Goal: Transaction & Acquisition: Purchase product/service

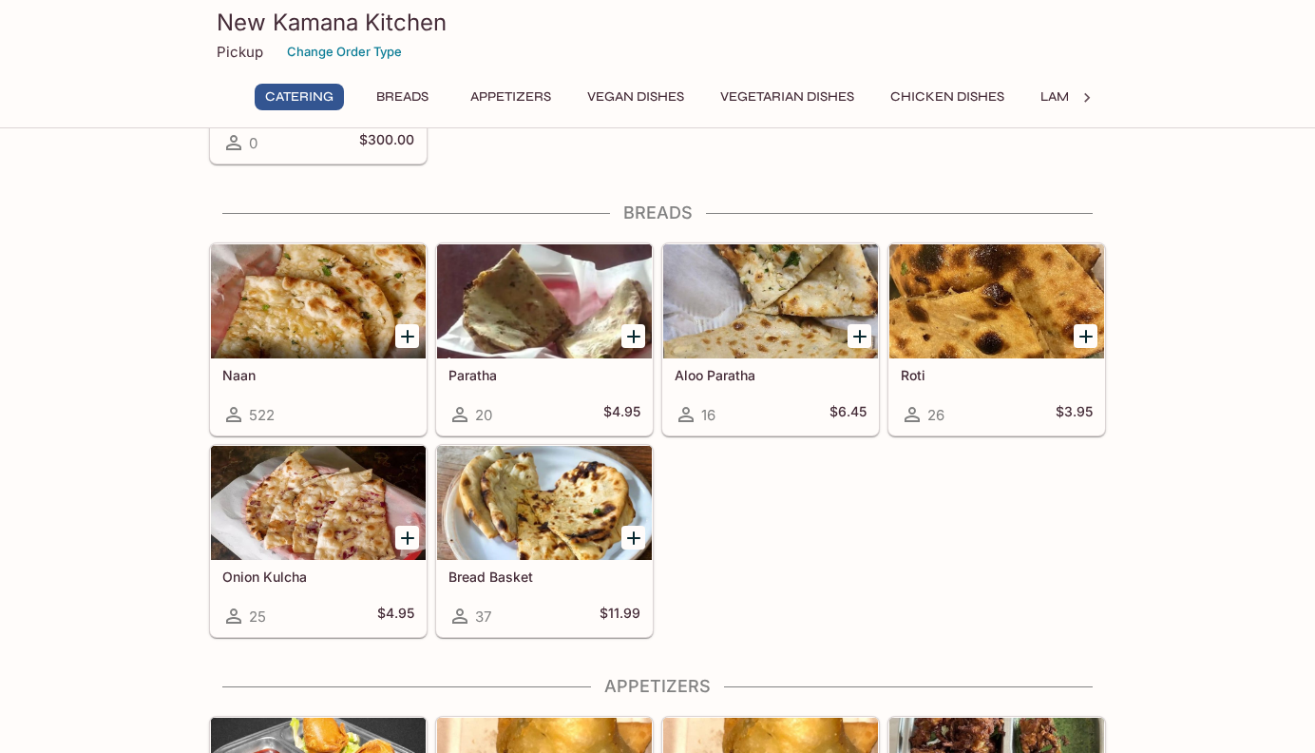
scroll to position [633, 0]
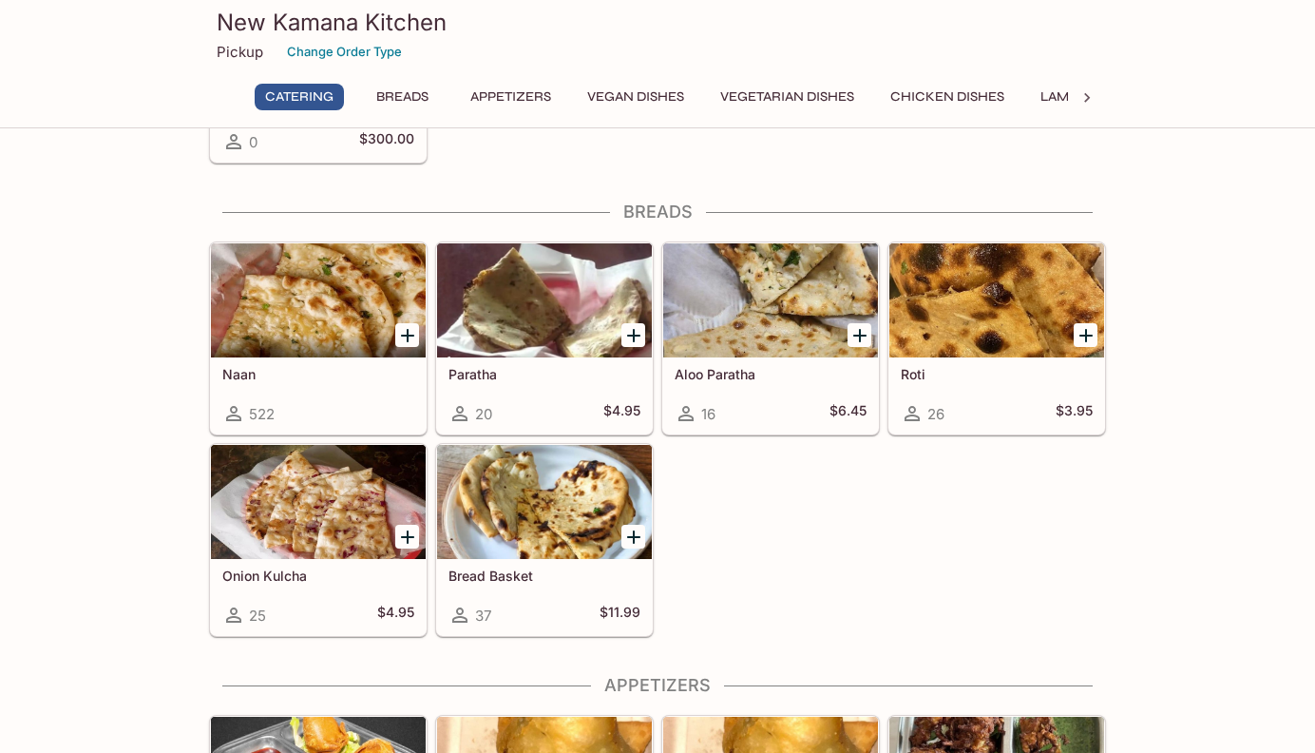
click at [405, 335] on icon "Add Naan" at bounding box center [407, 335] width 13 height 13
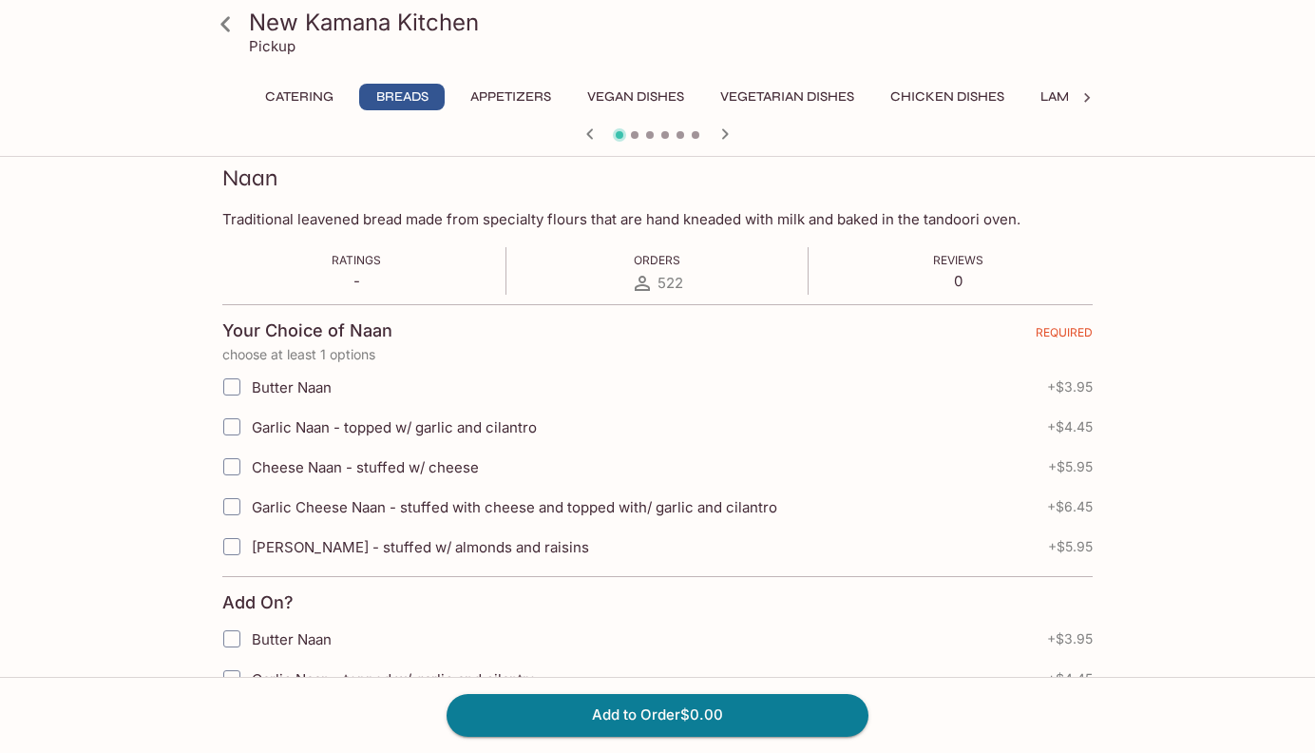
scroll to position [279, 0]
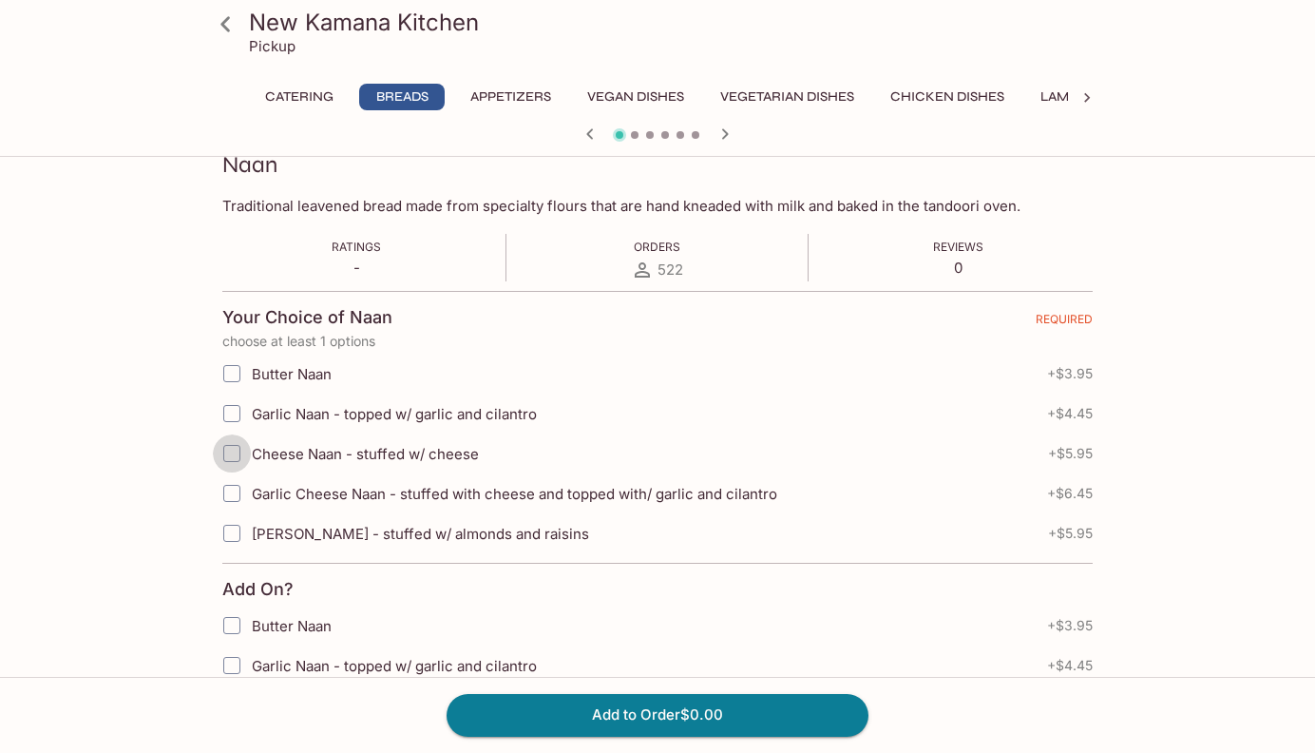
click at [231, 453] on input "Cheese Naan - stuffed w/ cheese" at bounding box center [232, 453] width 38 height 38
checkbox input "true"
click at [231, 415] on input "Garlic Naan - topped w/ garlic and cilantro" at bounding box center [232, 413] width 38 height 38
checkbox input "true"
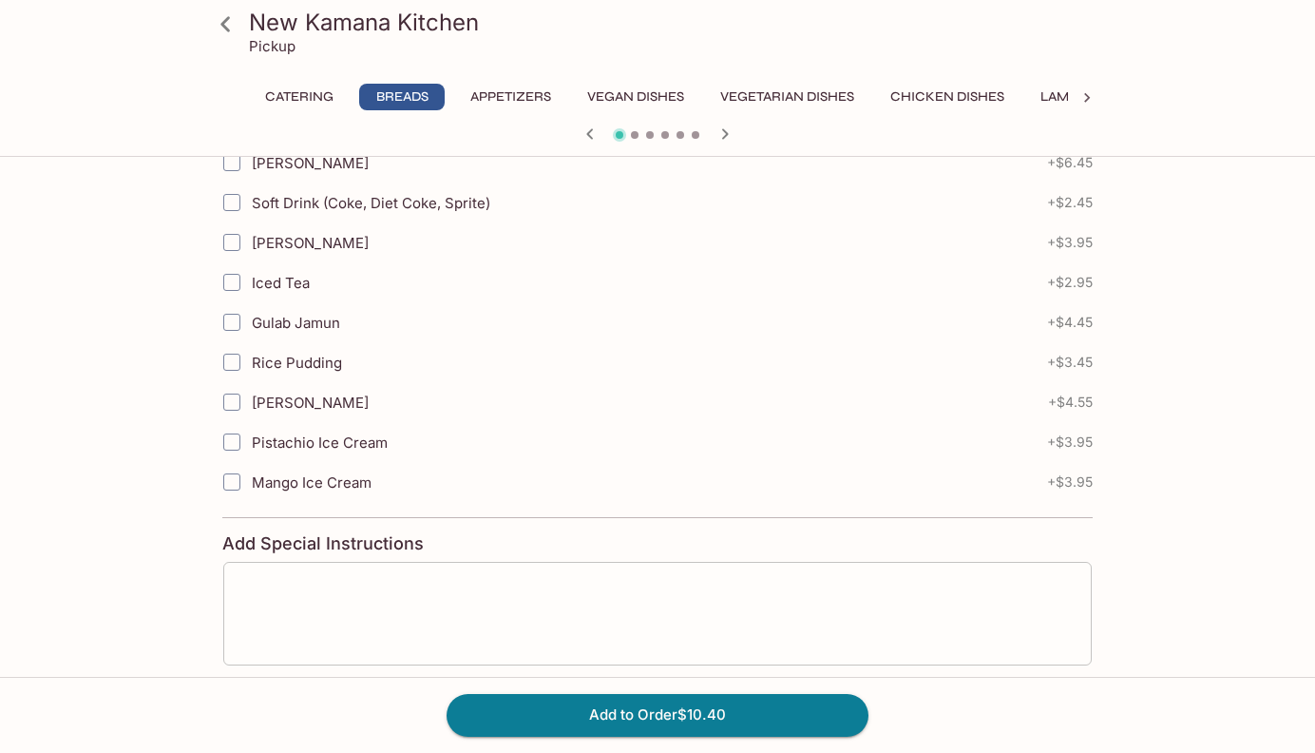
scroll to position [1027, 0]
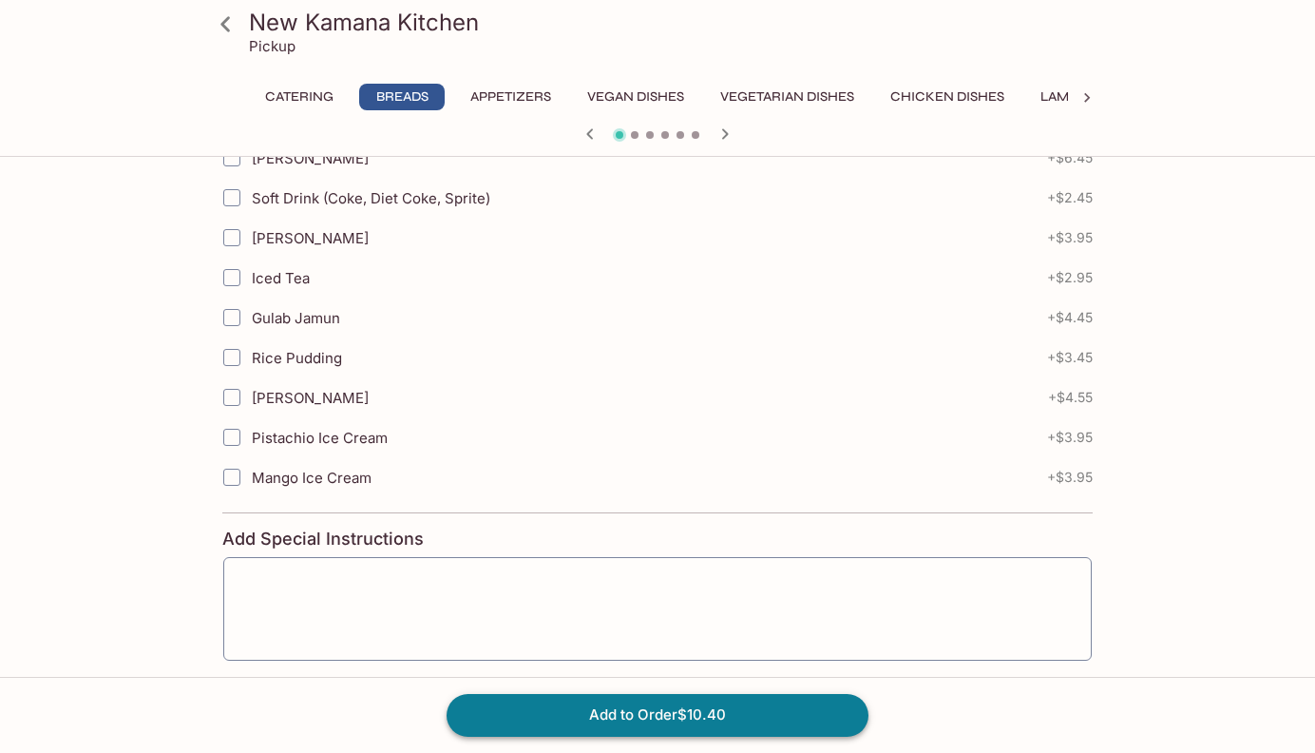
click at [556, 704] on button "Add to Order $10.40" at bounding box center [658, 715] width 422 height 42
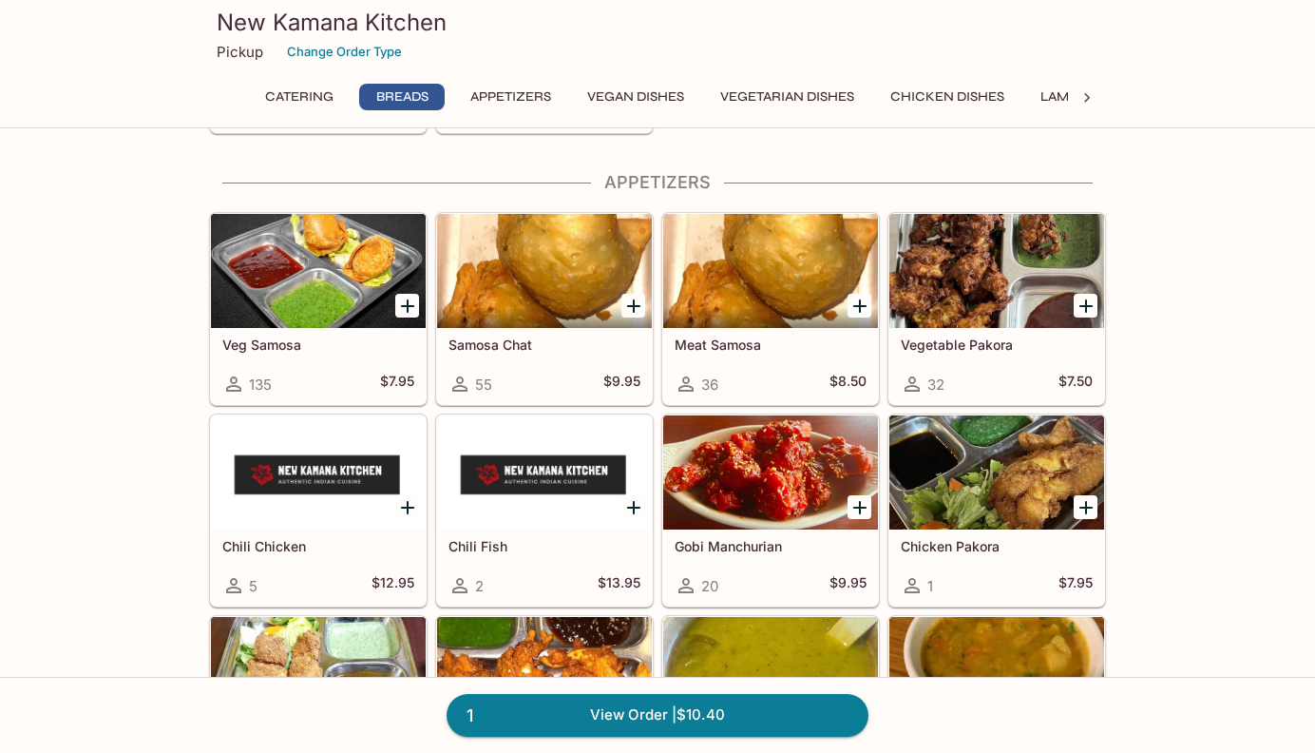
scroll to position [1133, 0]
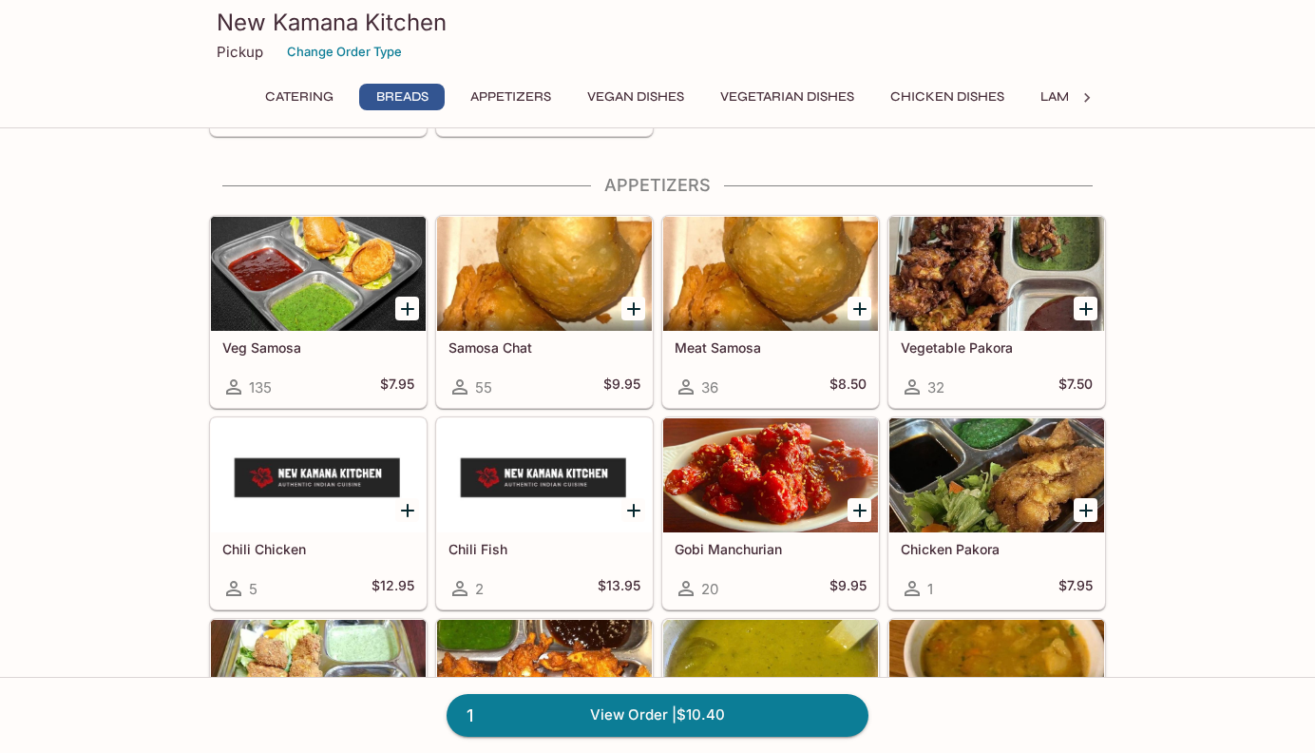
click at [406, 306] on icon "Add Veg Samosa" at bounding box center [407, 309] width 23 height 23
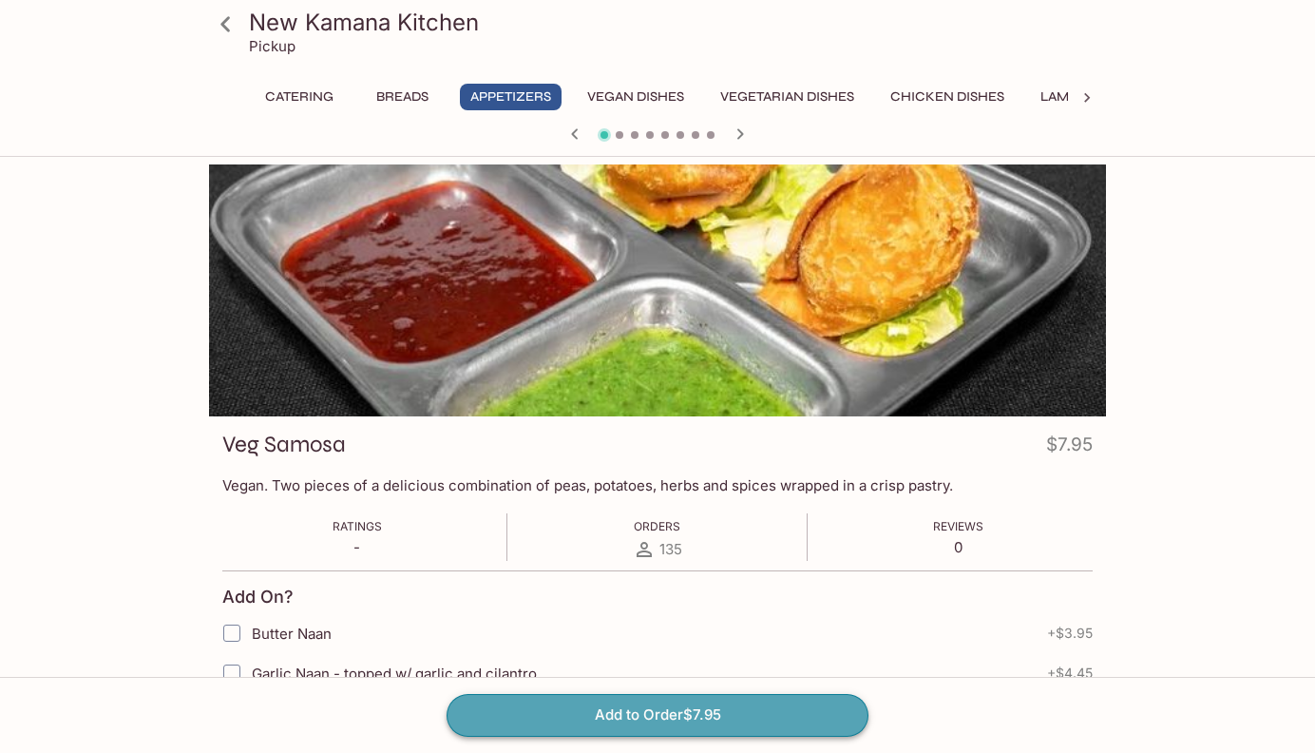
click at [506, 720] on button "Add to Order $7.95" at bounding box center [658, 715] width 422 height 42
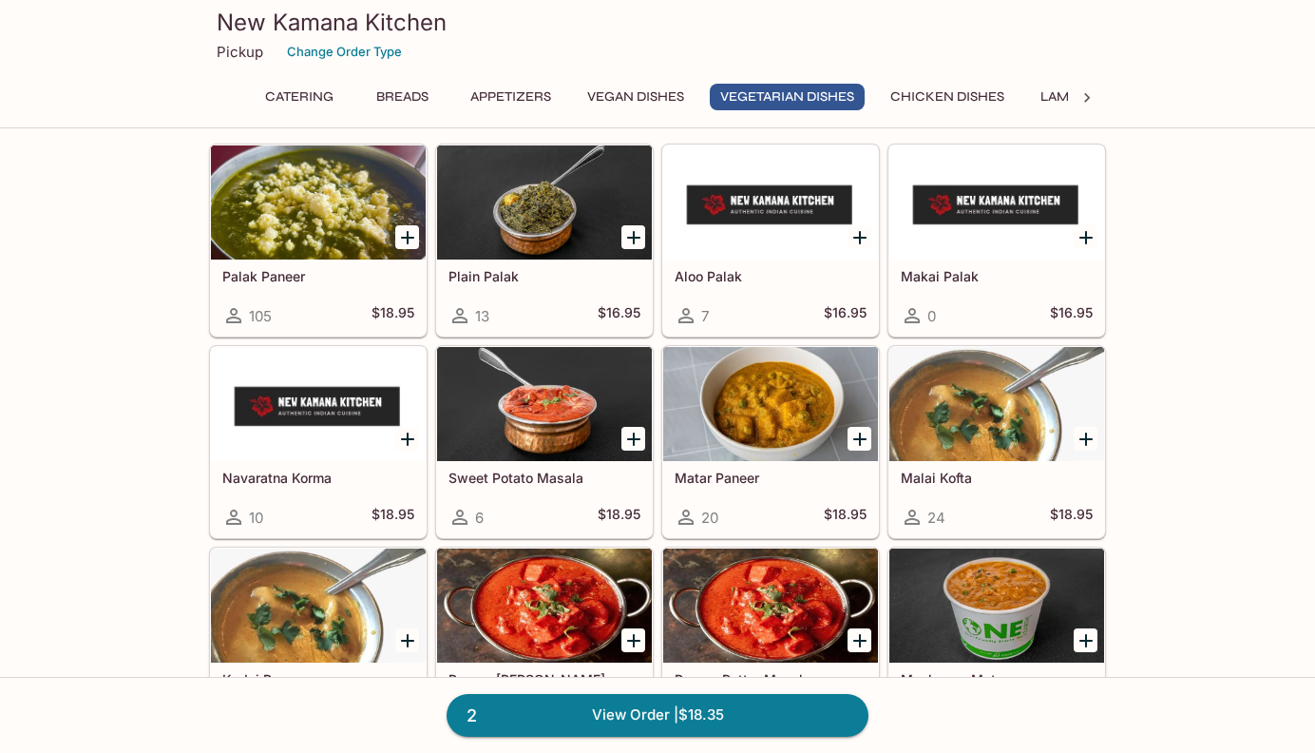
scroll to position [2552, 0]
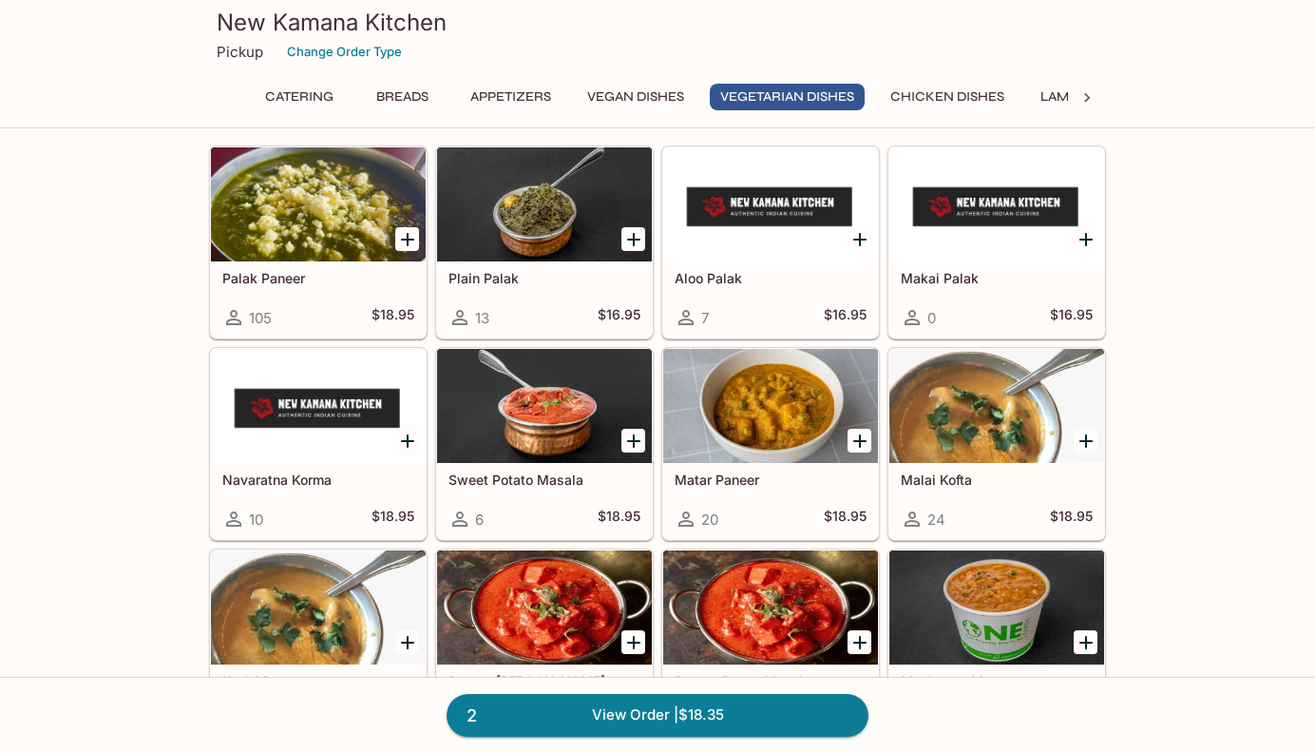
click at [309, 235] on div at bounding box center [318, 204] width 215 height 114
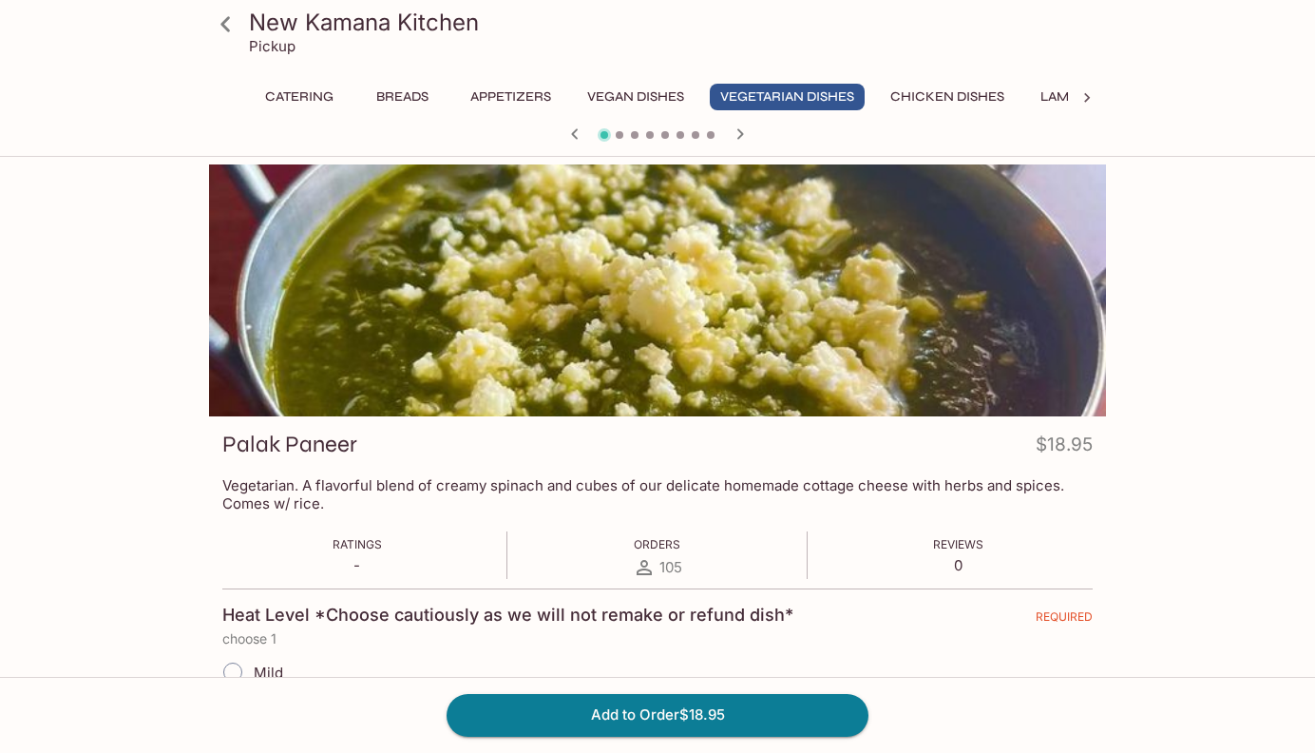
click at [225, 30] on icon at bounding box center [225, 24] width 33 height 33
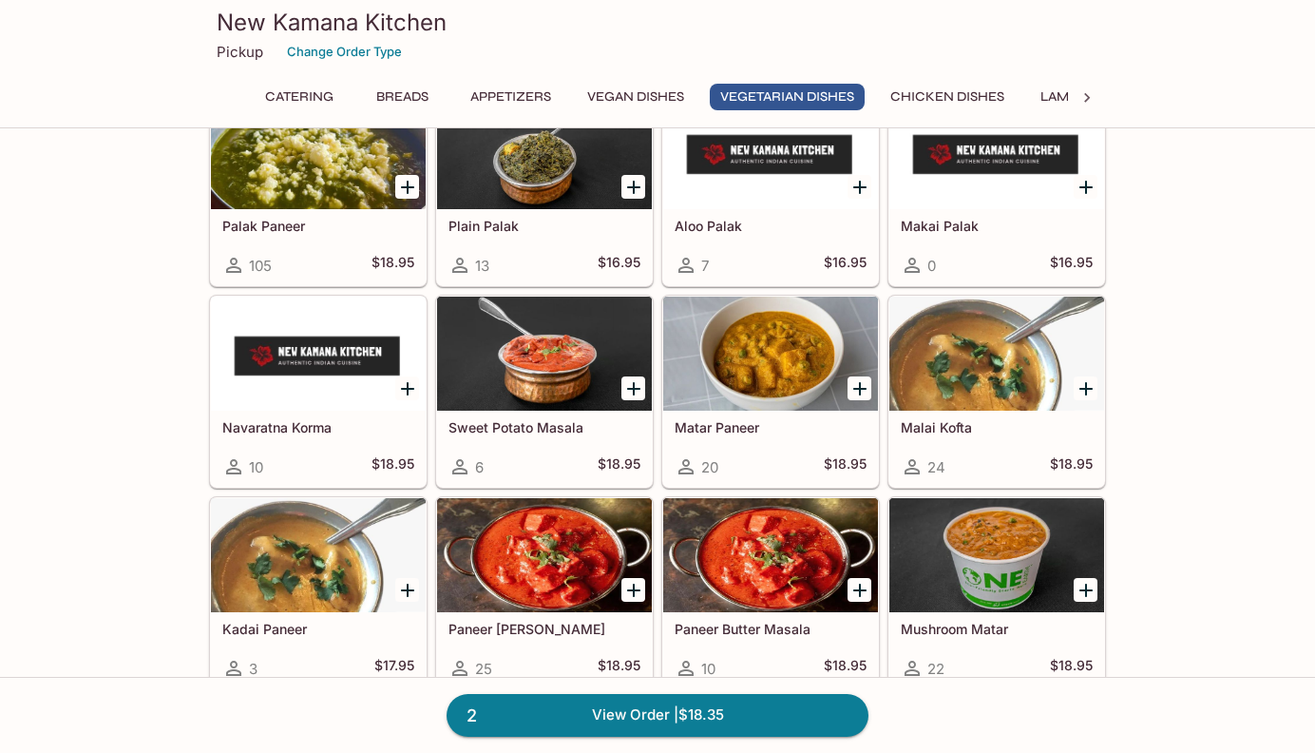
scroll to position [2530, 0]
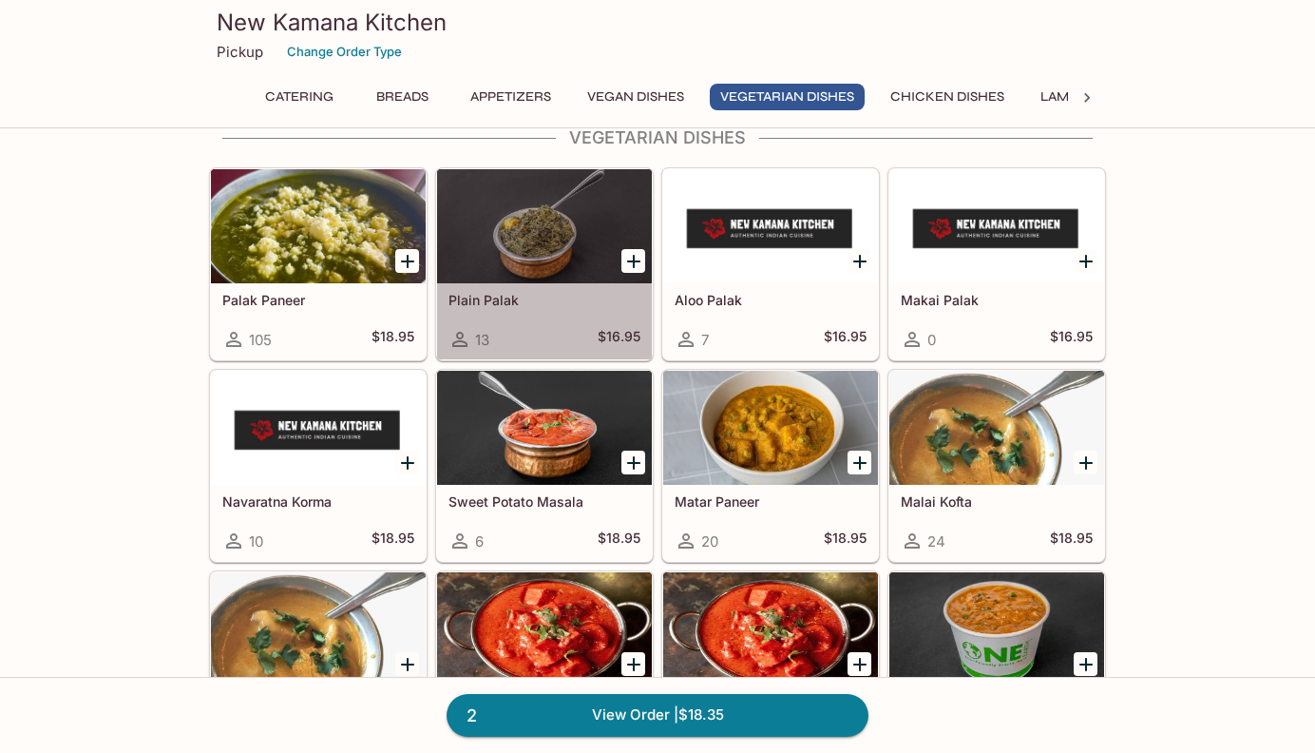
click at [498, 267] on div at bounding box center [544, 226] width 215 height 114
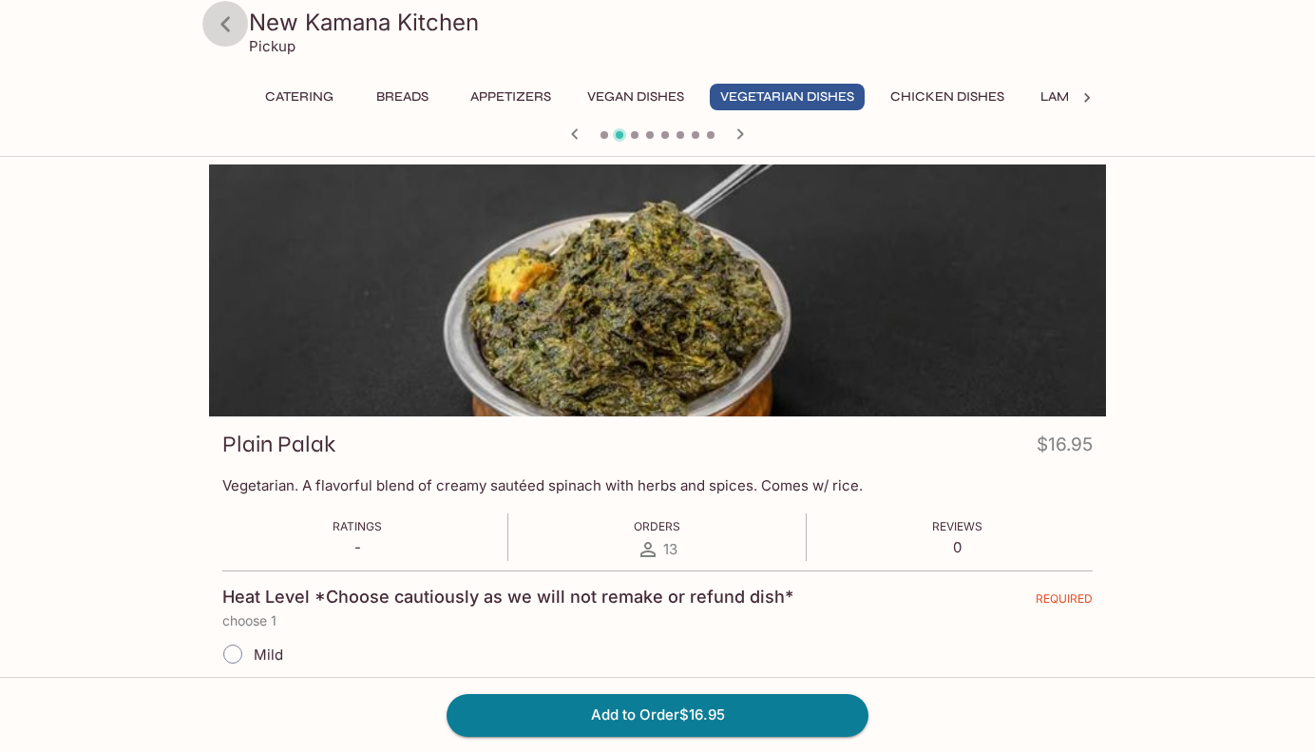
click at [231, 27] on icon at bounding box center [225, 24] width 33 height 33
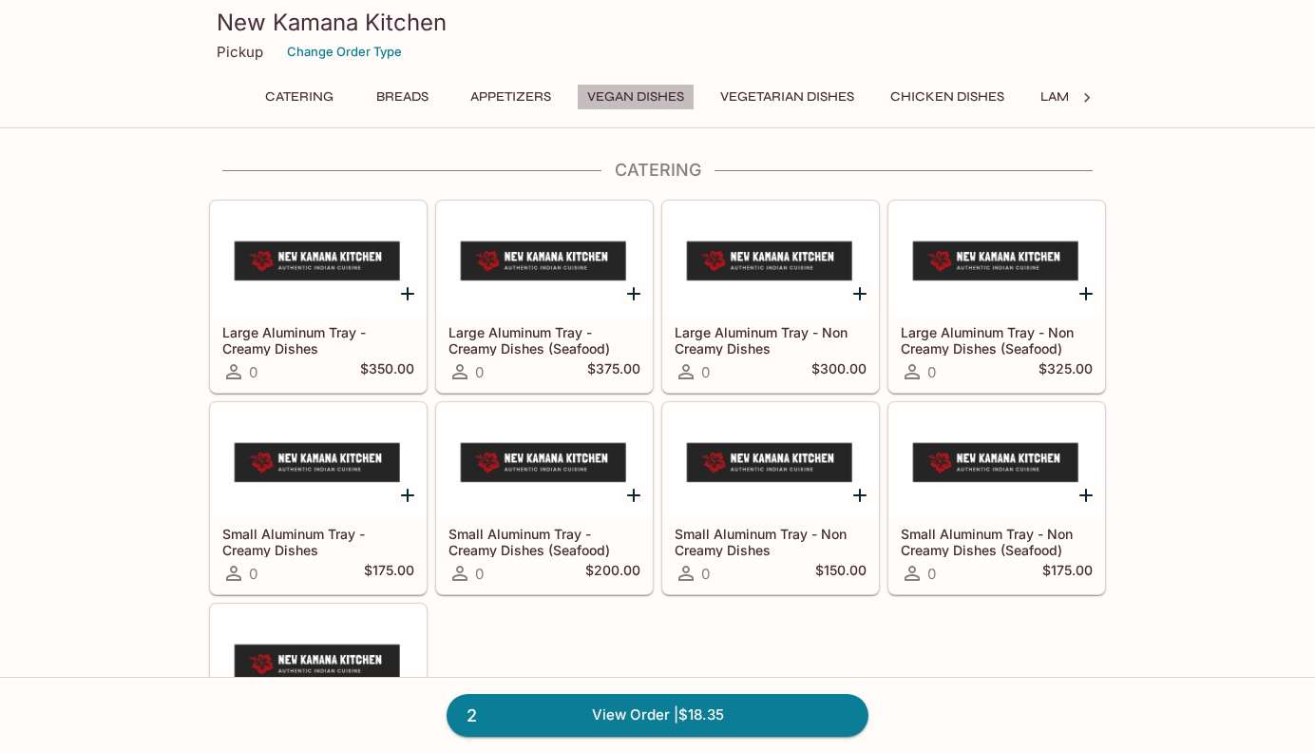
click at [610, 101] on button "Vegan Dishes" at bounding box center [636, 97] width 118 height 27
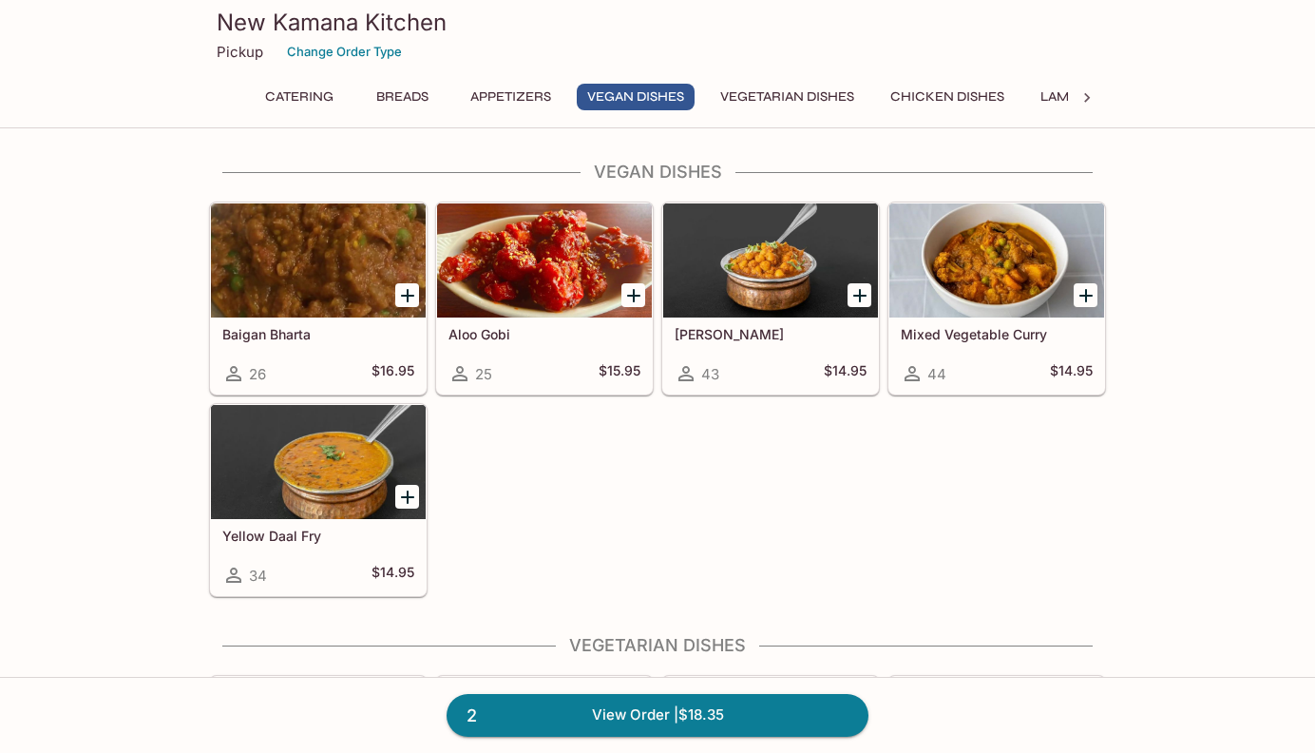
click at [785, 96] on button "Vegetarian Dishes" at bounding box center [787, 97] width 155 height 27
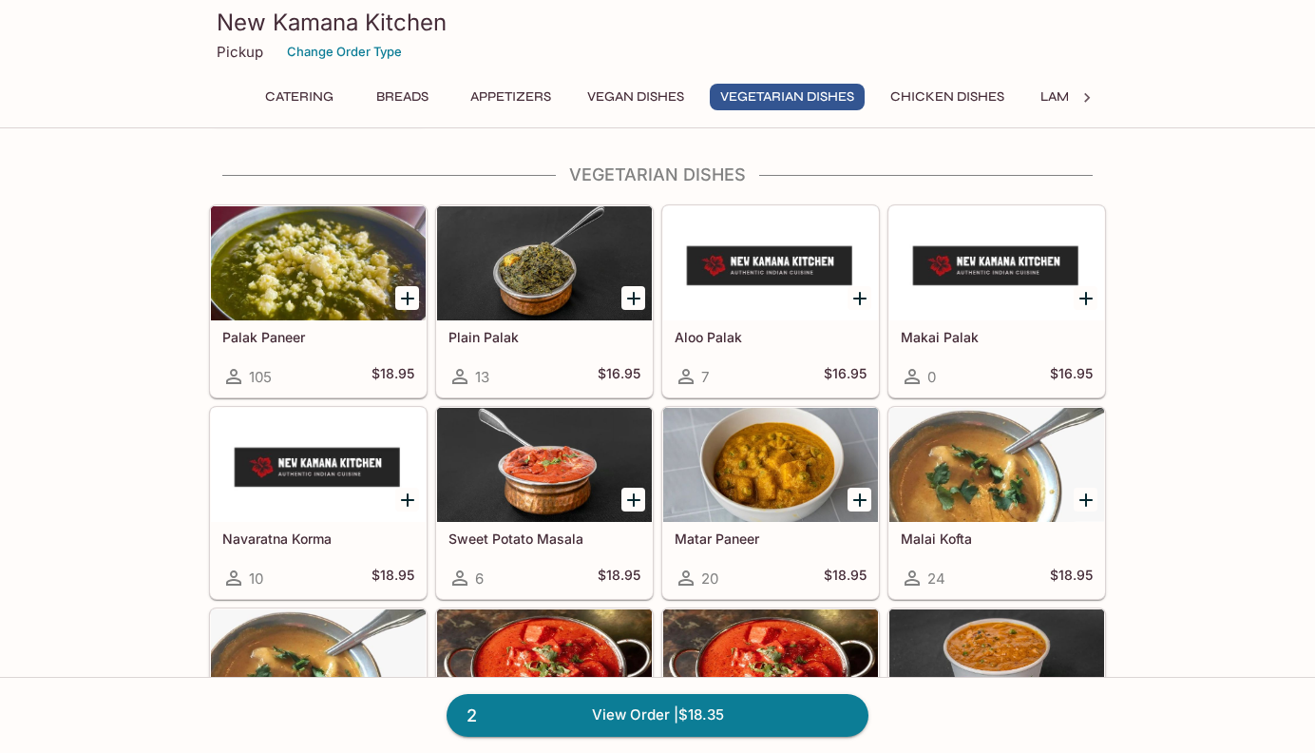
scroll to position [2496, 0]
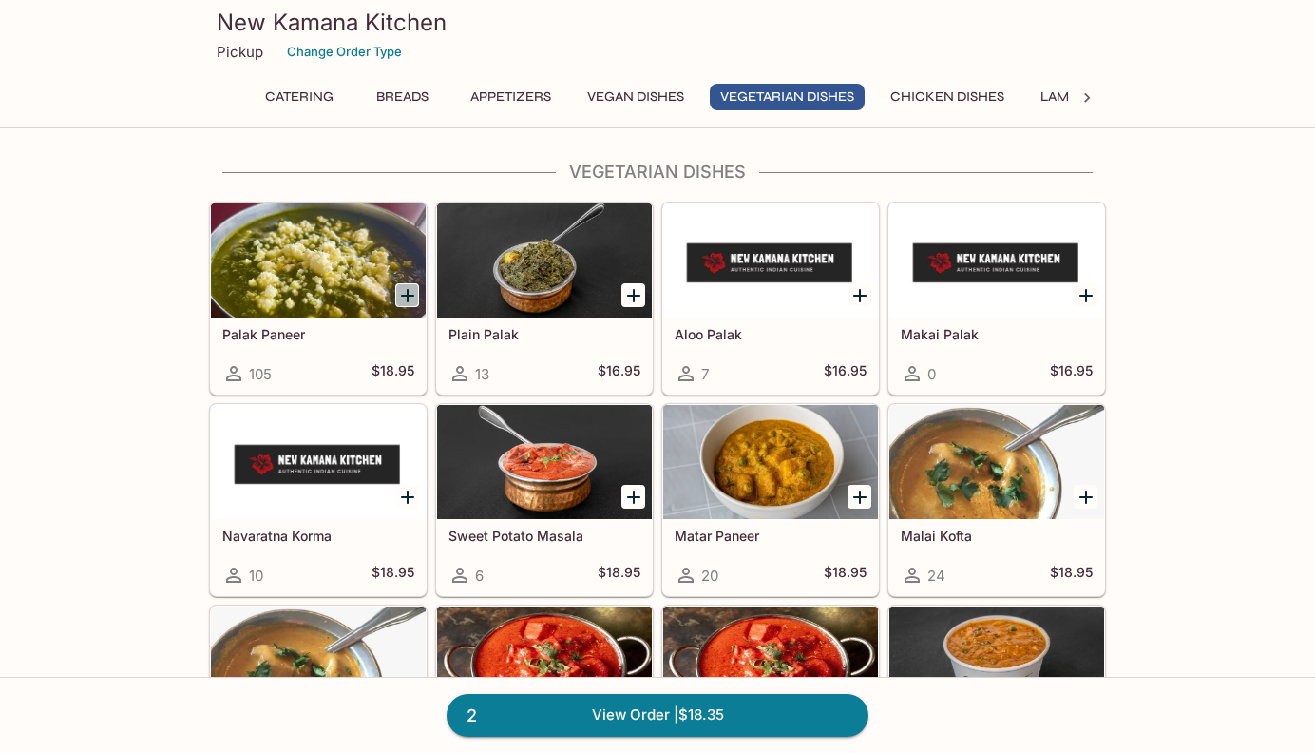
click at [406, 294] on icon "Add Palak Paneer" at bounding box center [407, 295] width 23 height 23
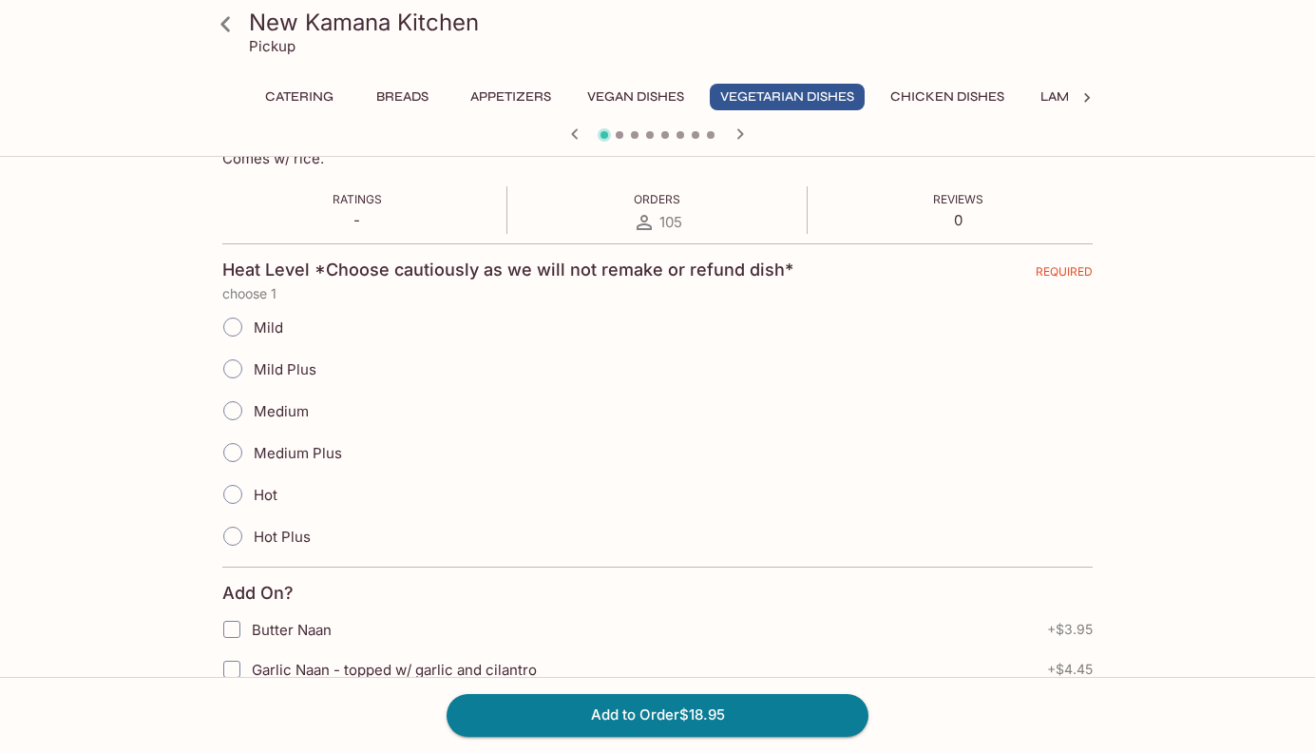
scroll to position [342, 0]
click at [278, 374] on span "Mild Plus" at bounding box center [285, 372] width 63 height 18
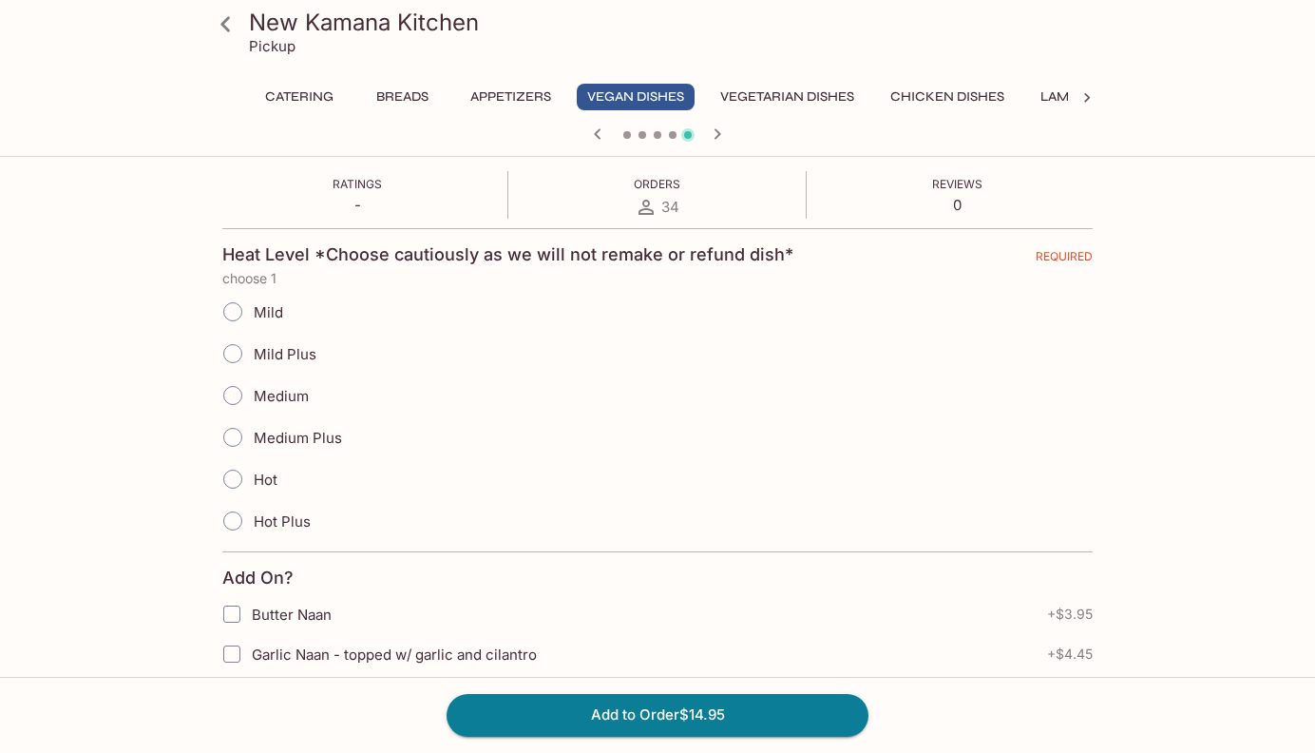
click at [272, 356] on span "Mild Plus" at bounding box center [285, 354] width 63 height 18
click at [253, 356] on input "Mild Plus" at bounding box center [233, 354] width 40 height 40
radio input "true"
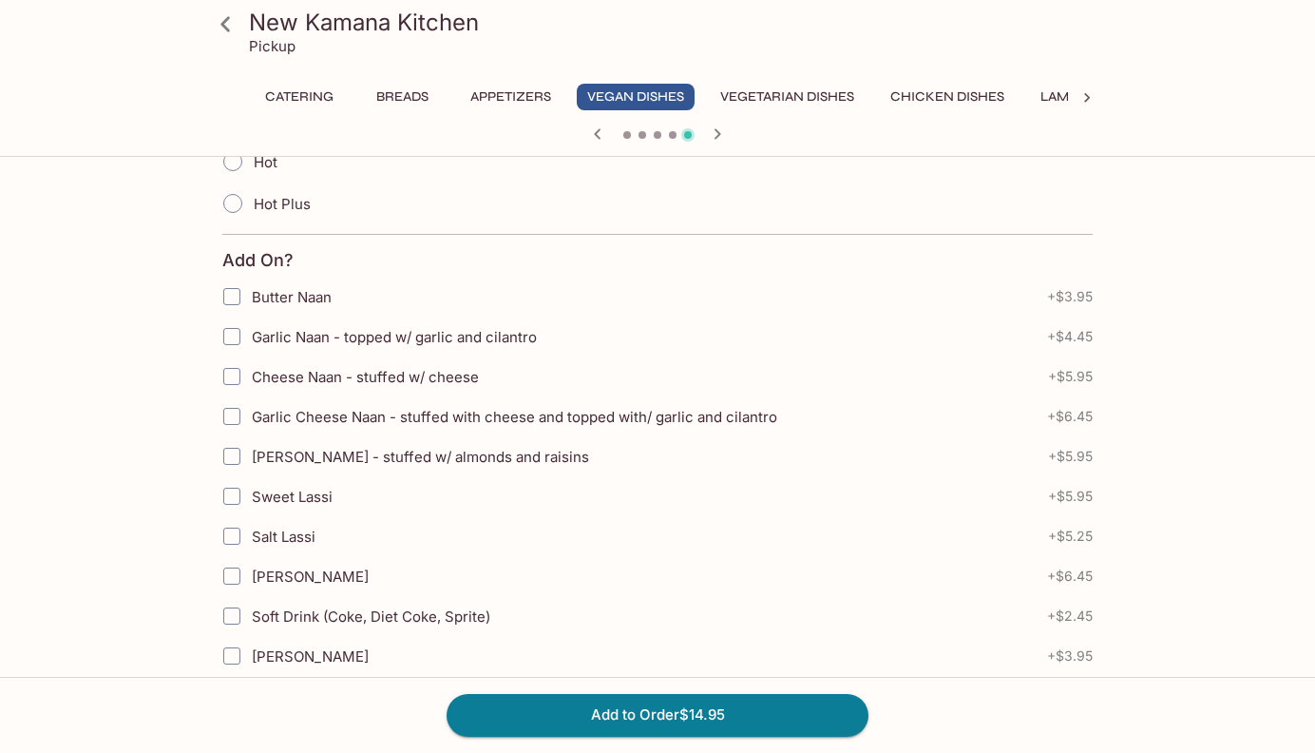
scroll to position [727, 0]
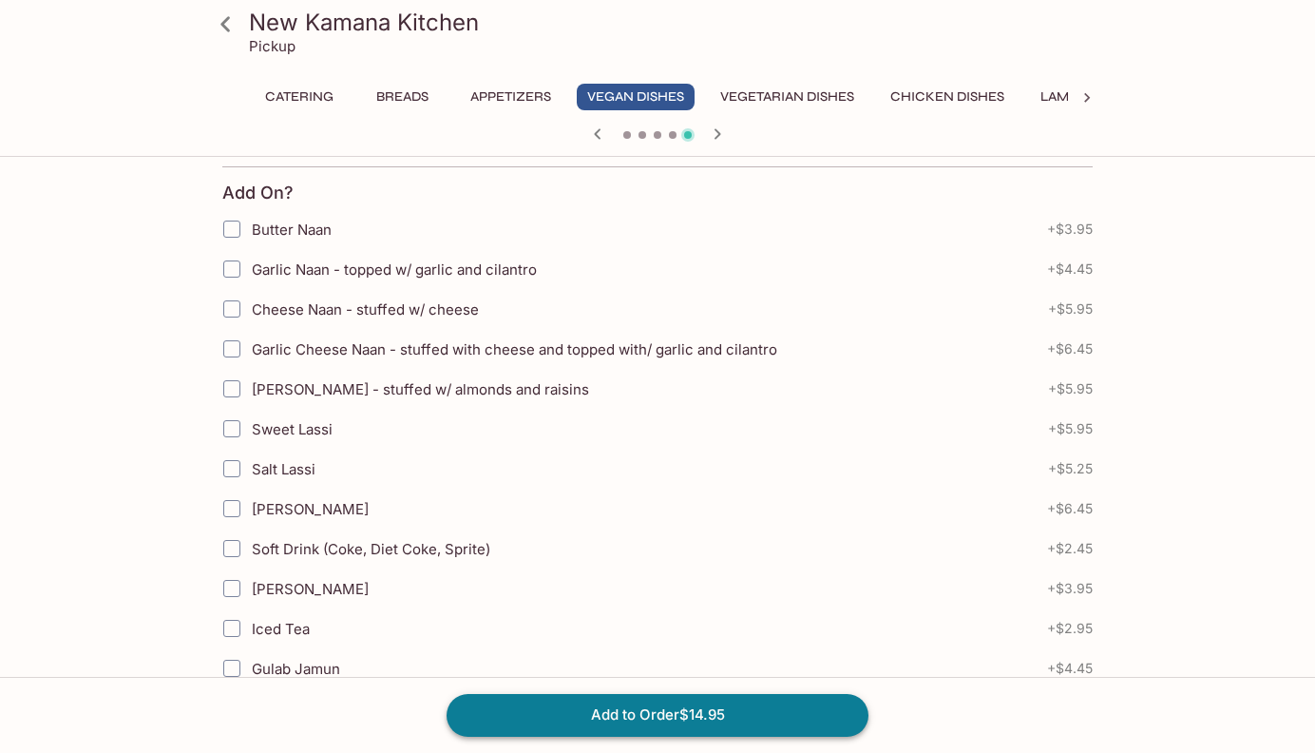
click at [496, 710] on button "Add to Order $14.95" at bounding box center [658, 715] width 422 height 42
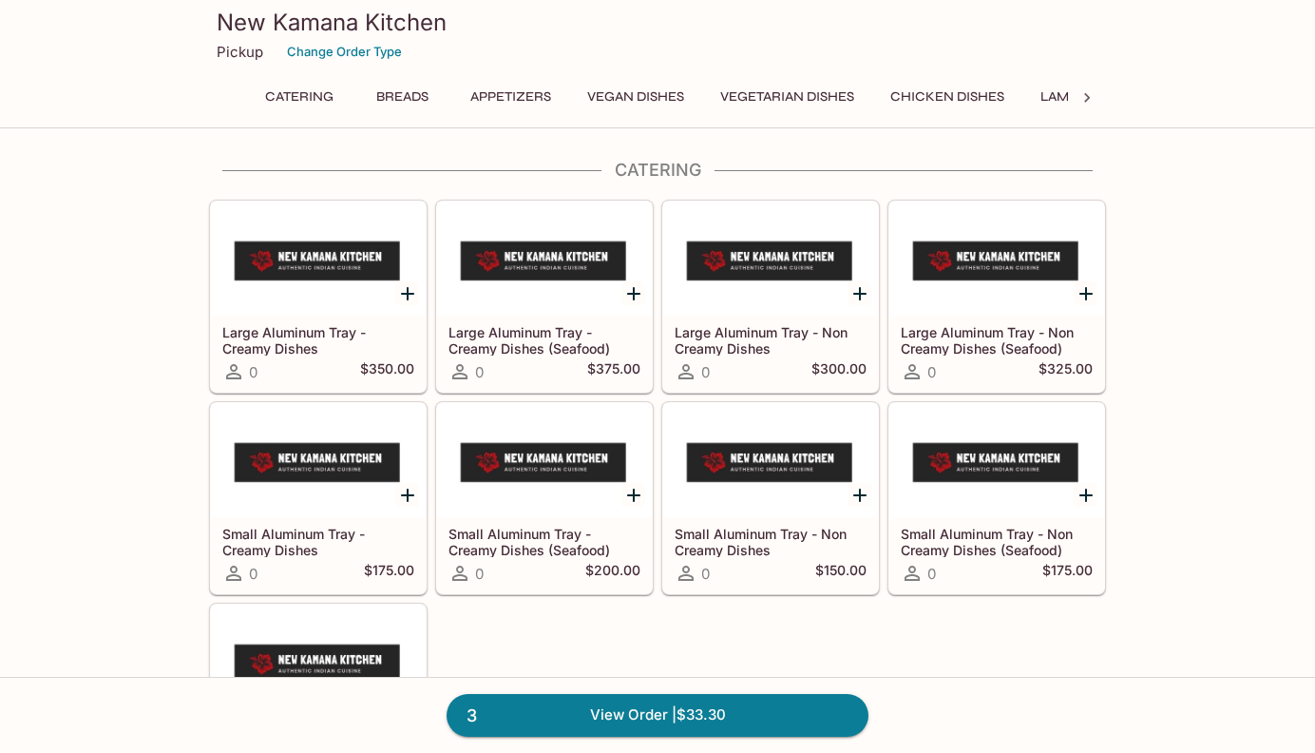
click at [785, 93] on button "Vegetarian Dishes" at bounding box center [787, 97] width 155 height 27
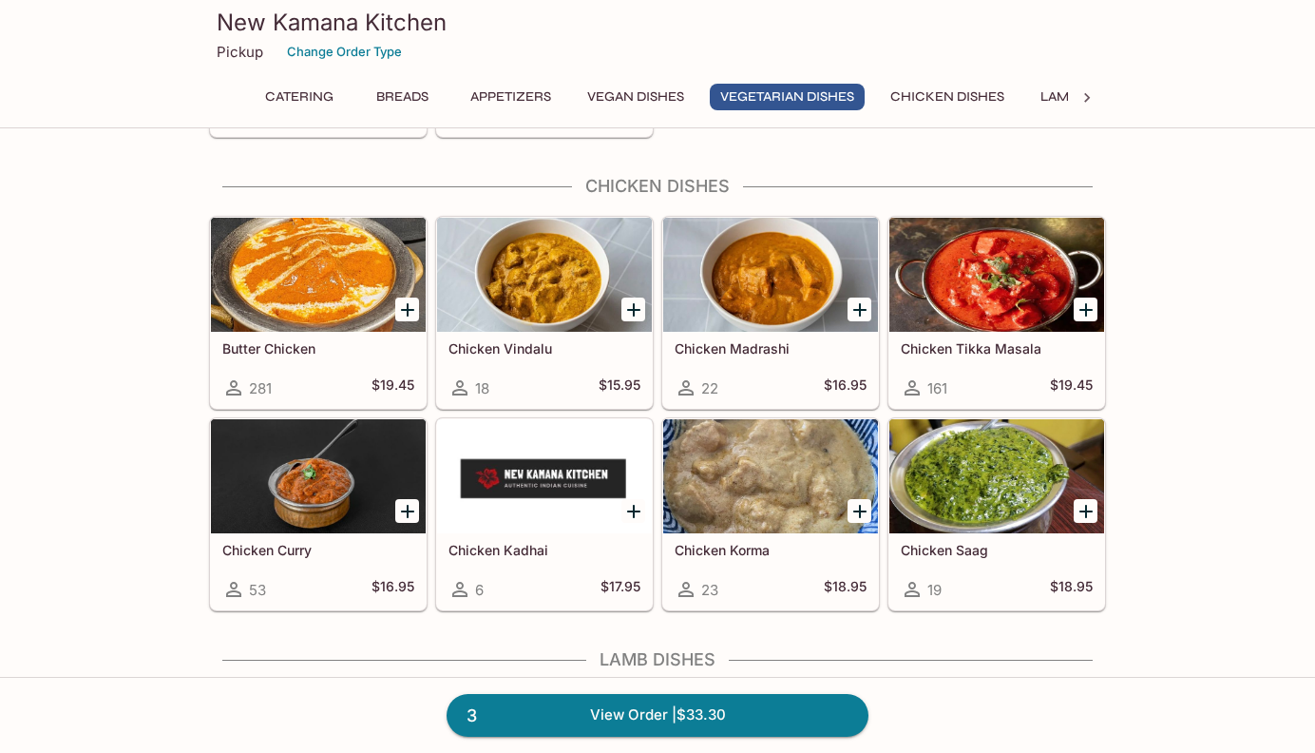
scroll to position [3369, 0]
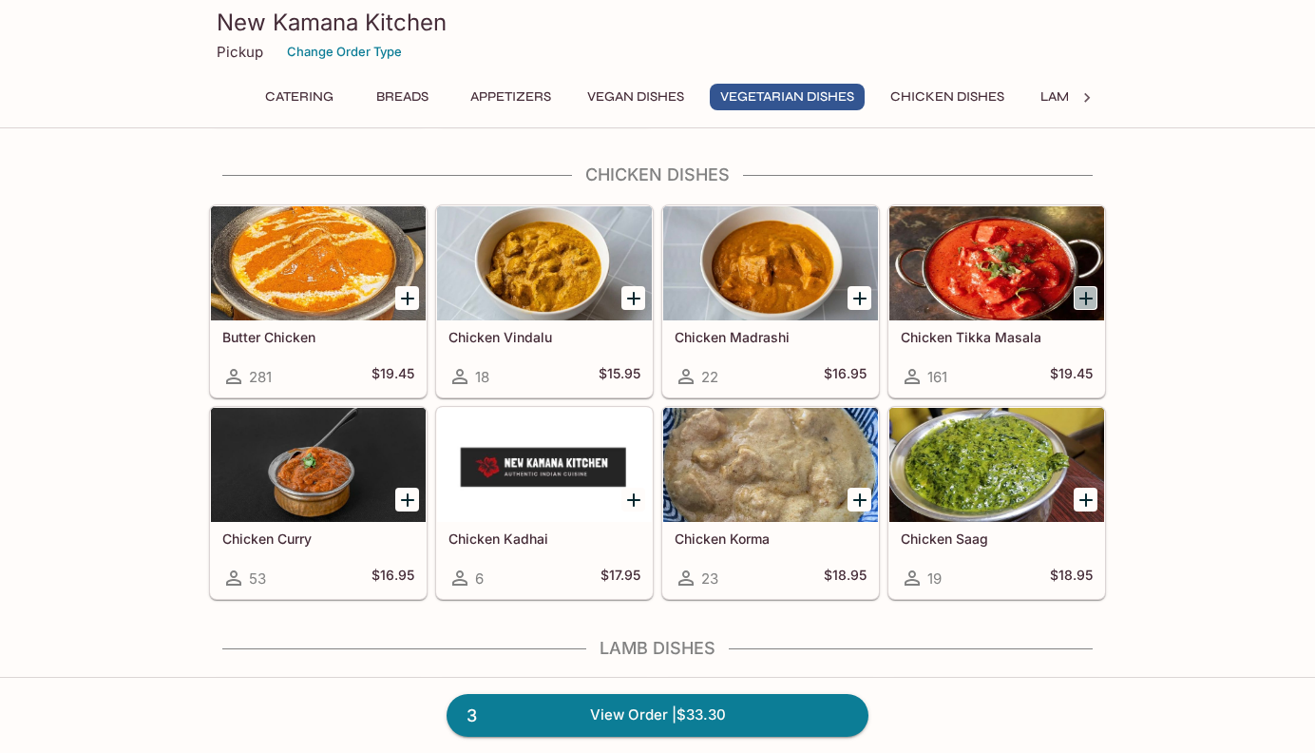
click at [1090, 292] on icon "Add Chicken Tikka Masala" at bounding box center [1086, 298] width 23 height 23
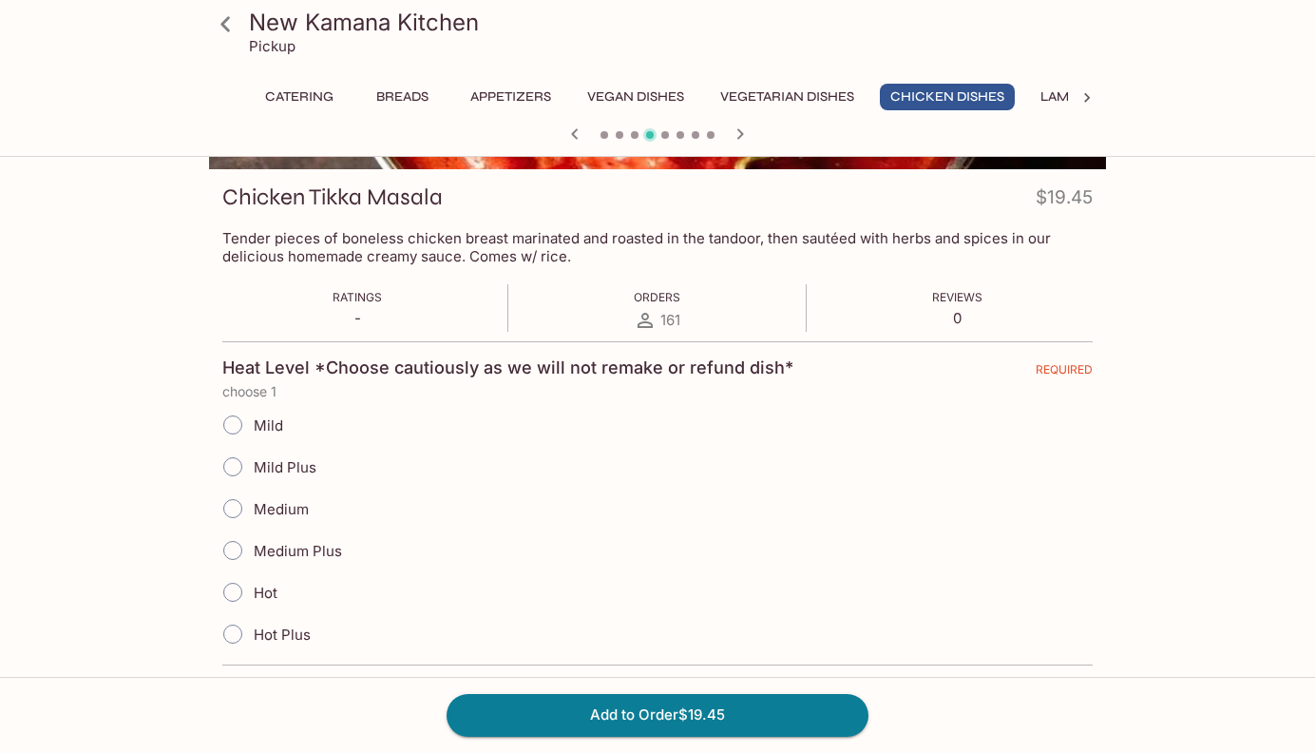
scroll to position [274, 0]
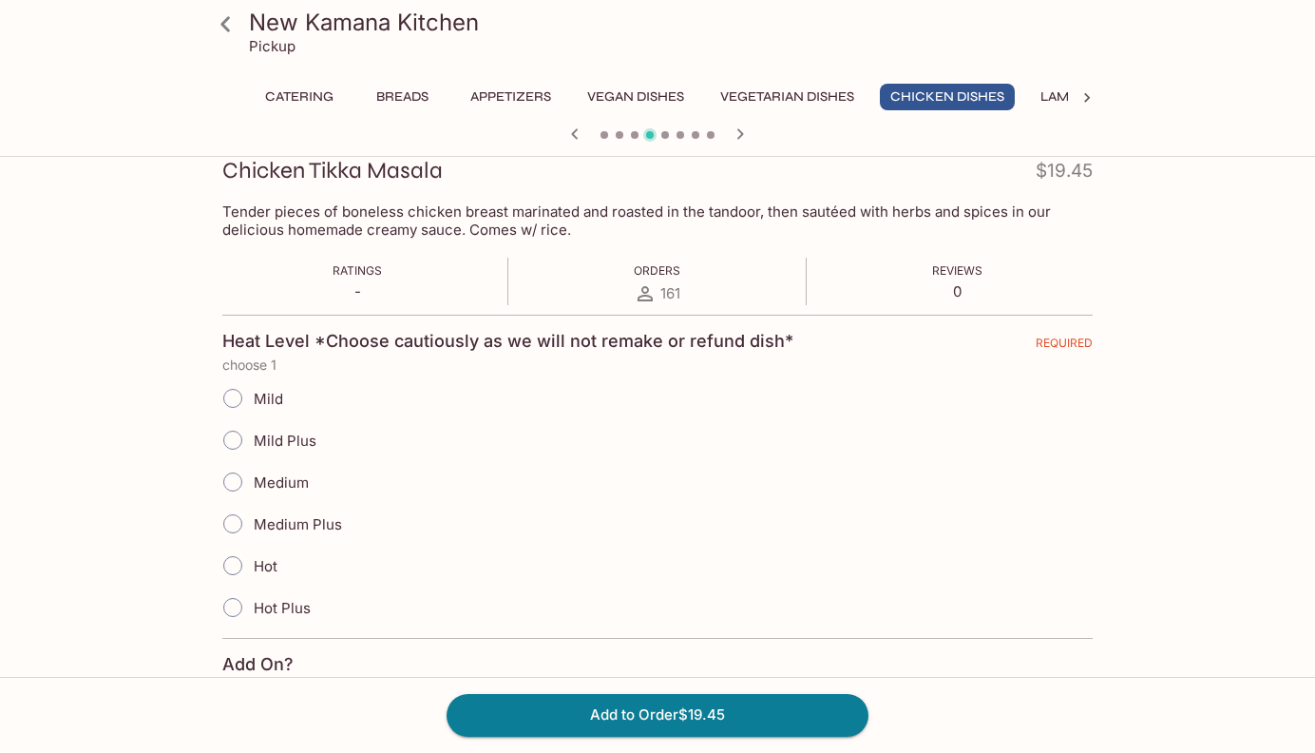
click at [303, 485] on span "Medium" at bounding box center [281, 482] width 55 height 18
click at [253, 485] on input "Medium" at bounding box center [233, 482] width 40 height 40
radio input "true"
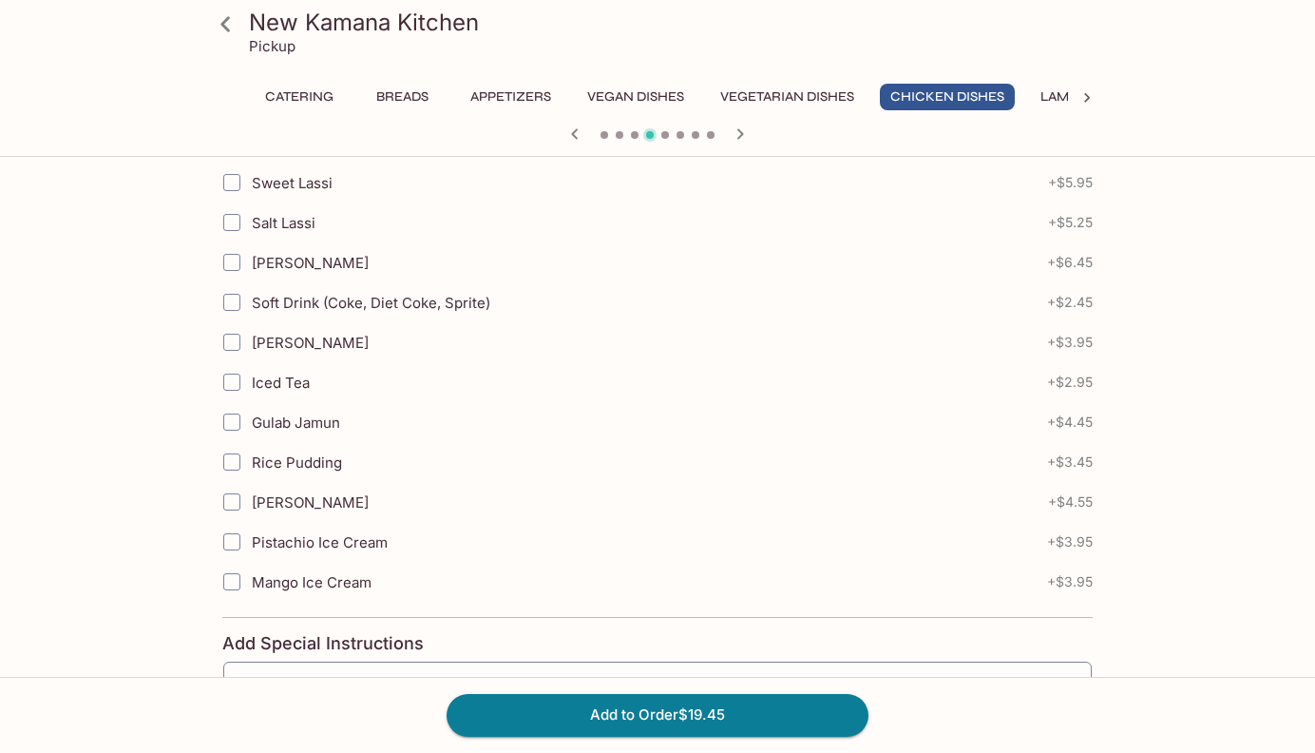
scroll to position [1009, 0]
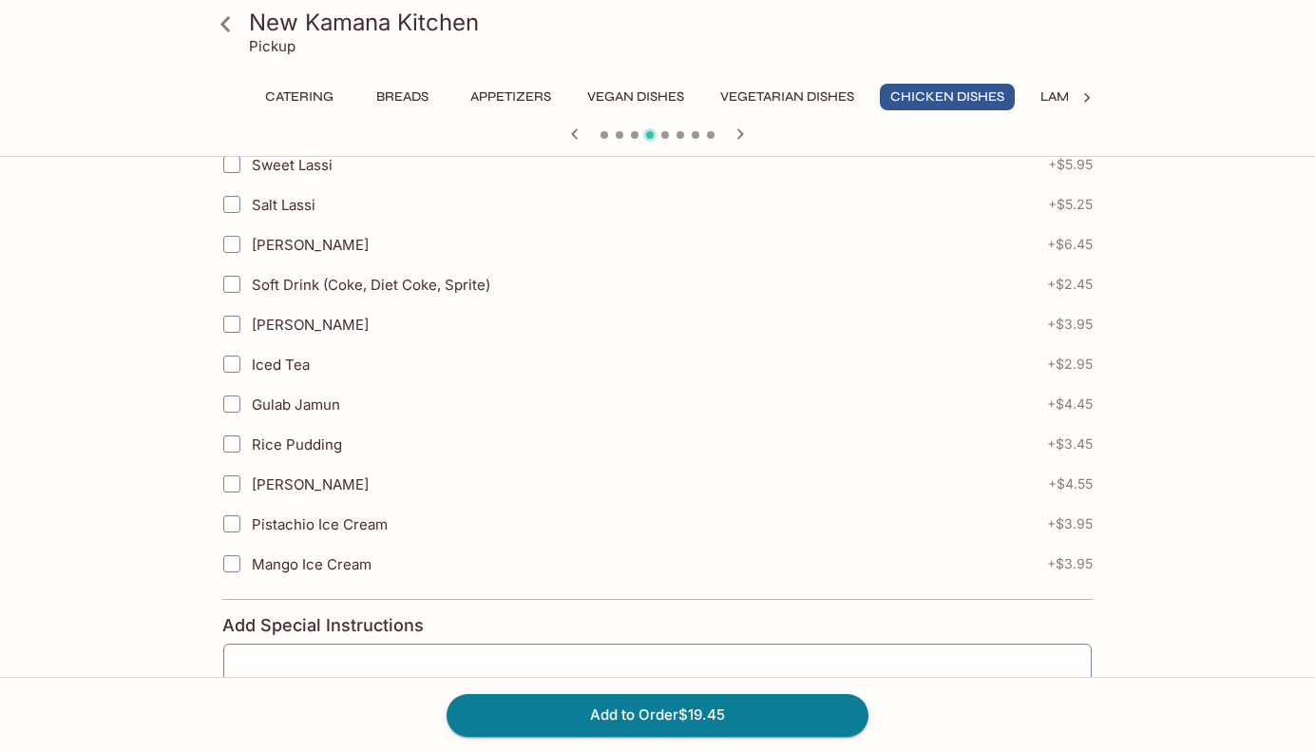
click at [512, 738] on div "Add to Order $19.45" at bounding box center [657, 715] width 1315 height 76
click at [508, 729] on button "Add to Order $19.45" at bounding box center [658, 715] width 422 height 42
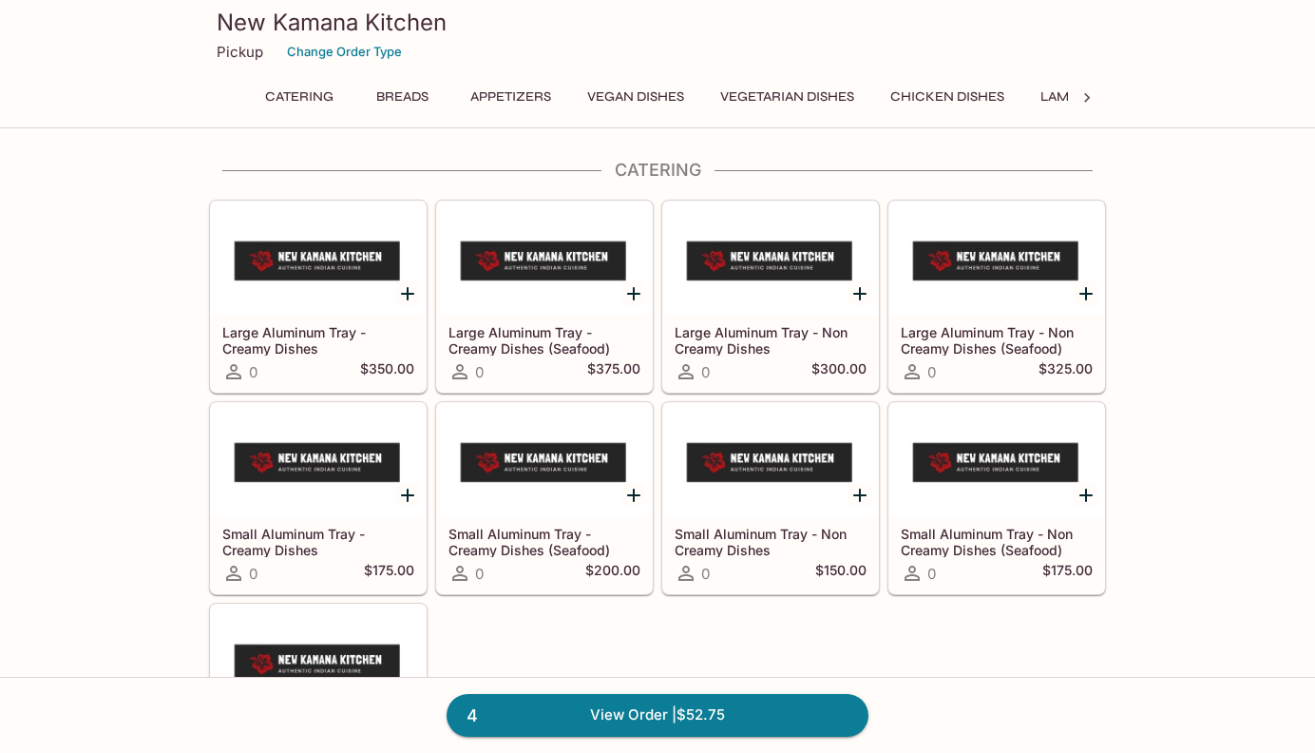
click at [1064, 94] on button "Lamb Dishes" at bounding box center [1084, 97] width 108 height 27
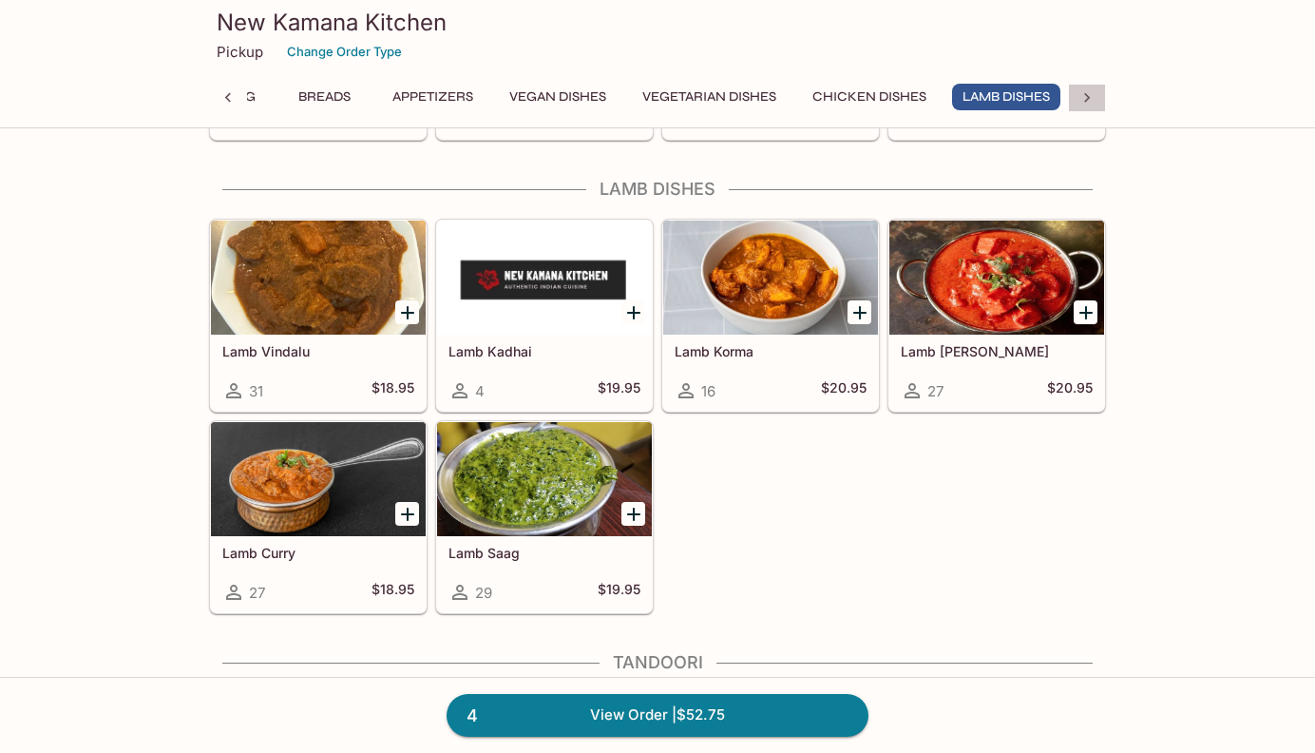
scroll to position [3846, 0]
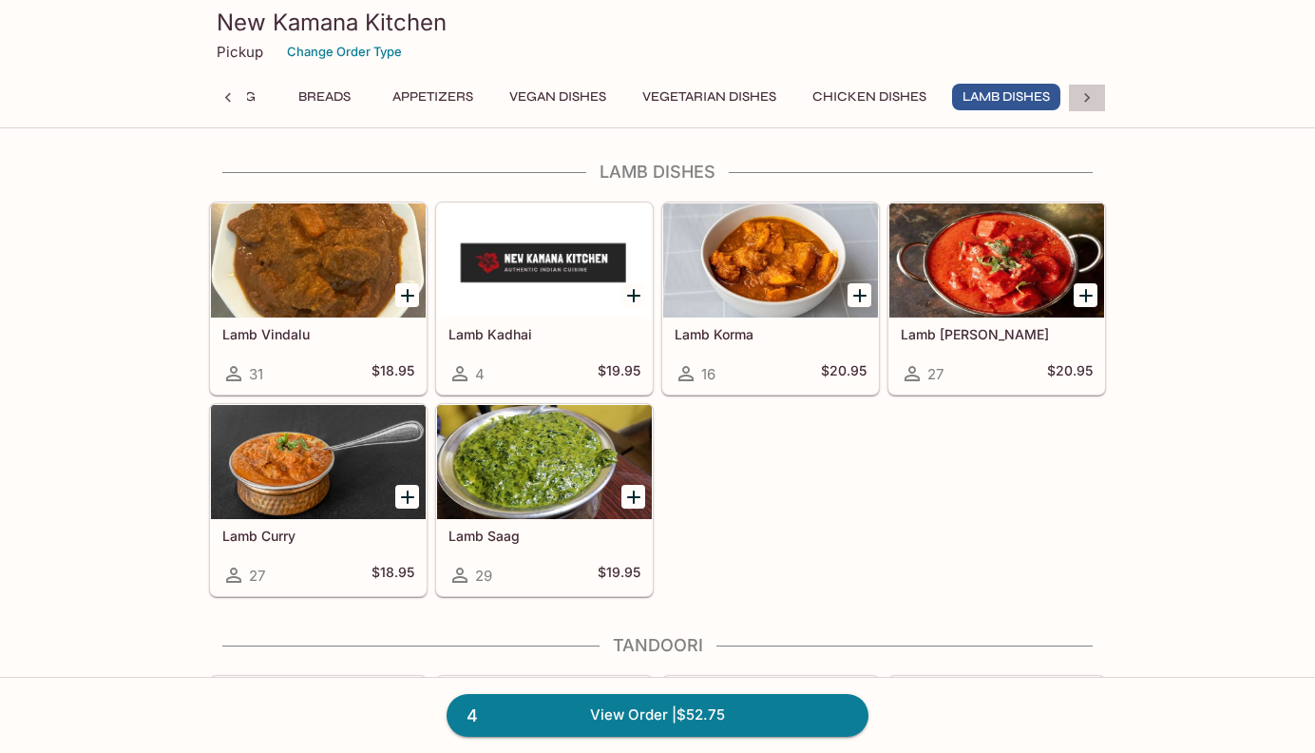
click at [1081, 95] on icon at bounding box center [1087, 97] width 19 height 19
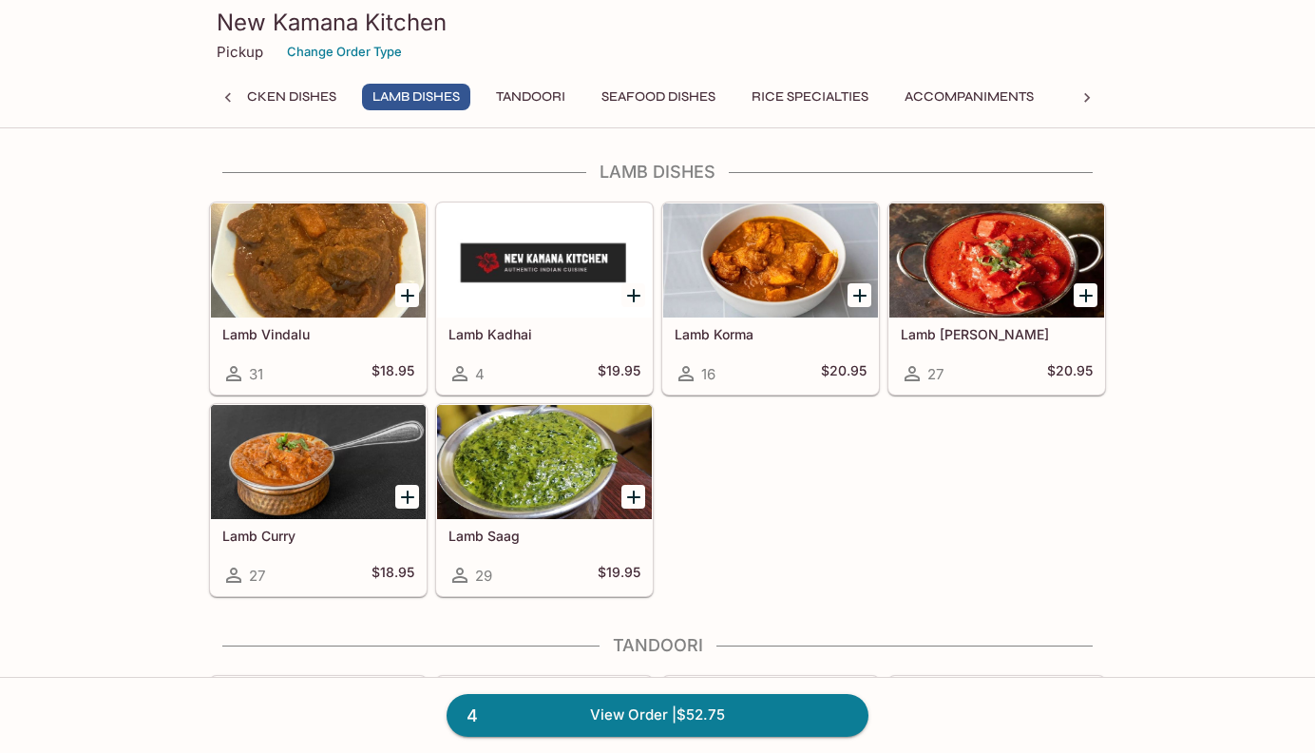
scroll to position [0, 862]
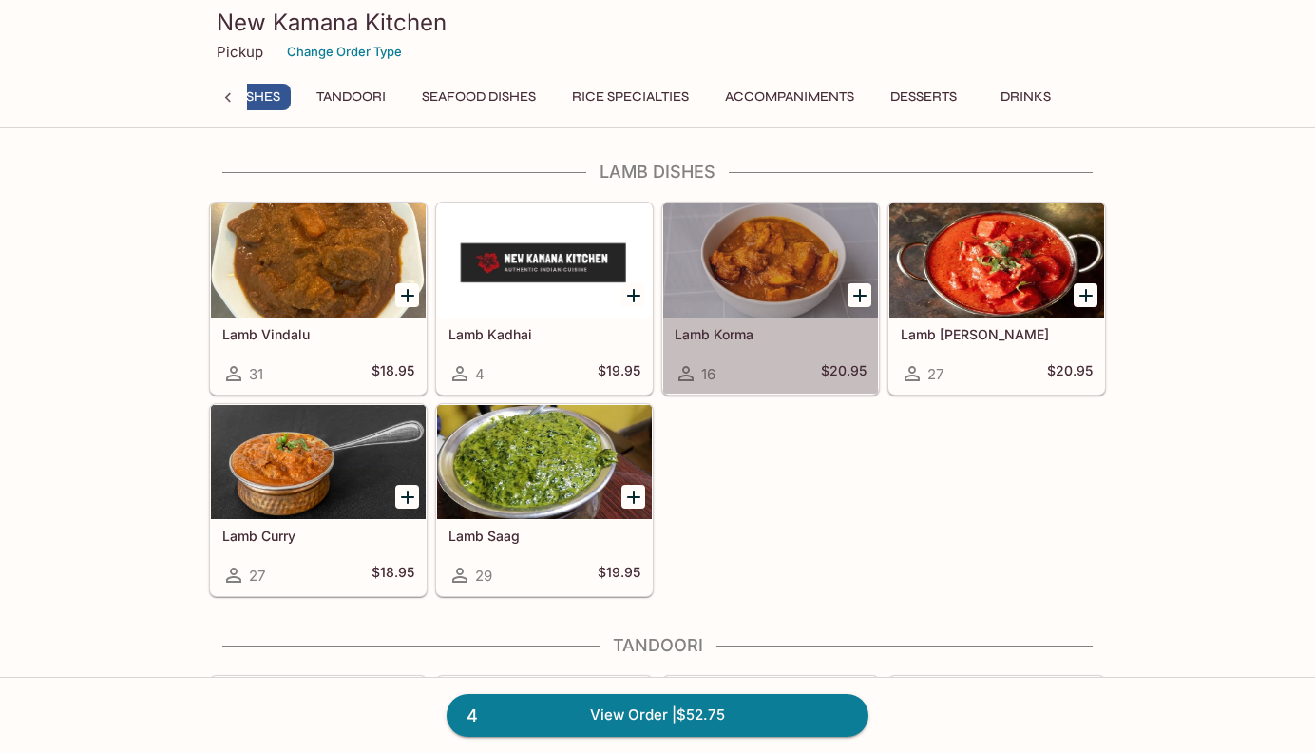
click at [761, 270] on div at bounding box center [770, 260] width 215 height 114
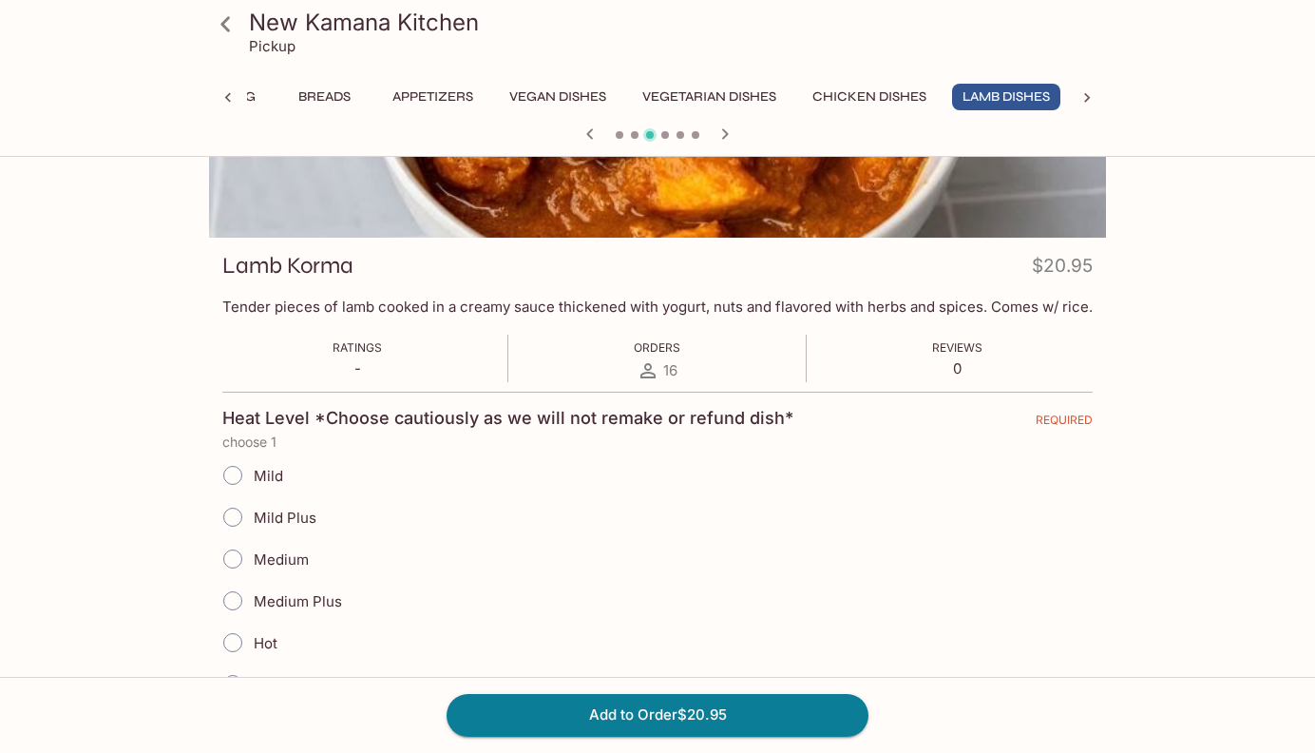
scroll to position [211, 0]
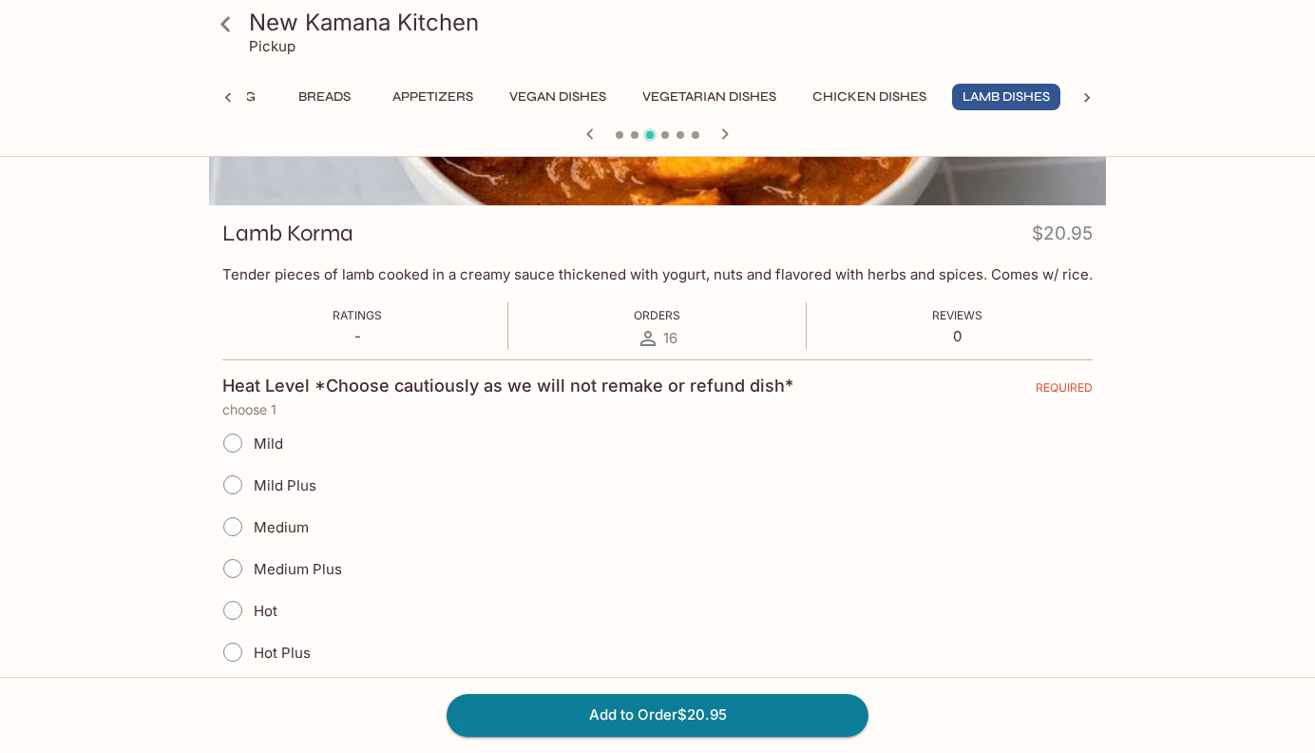
click at [288, 526] on span "Medium" at bounding box center [281, 527] width 55 height 18
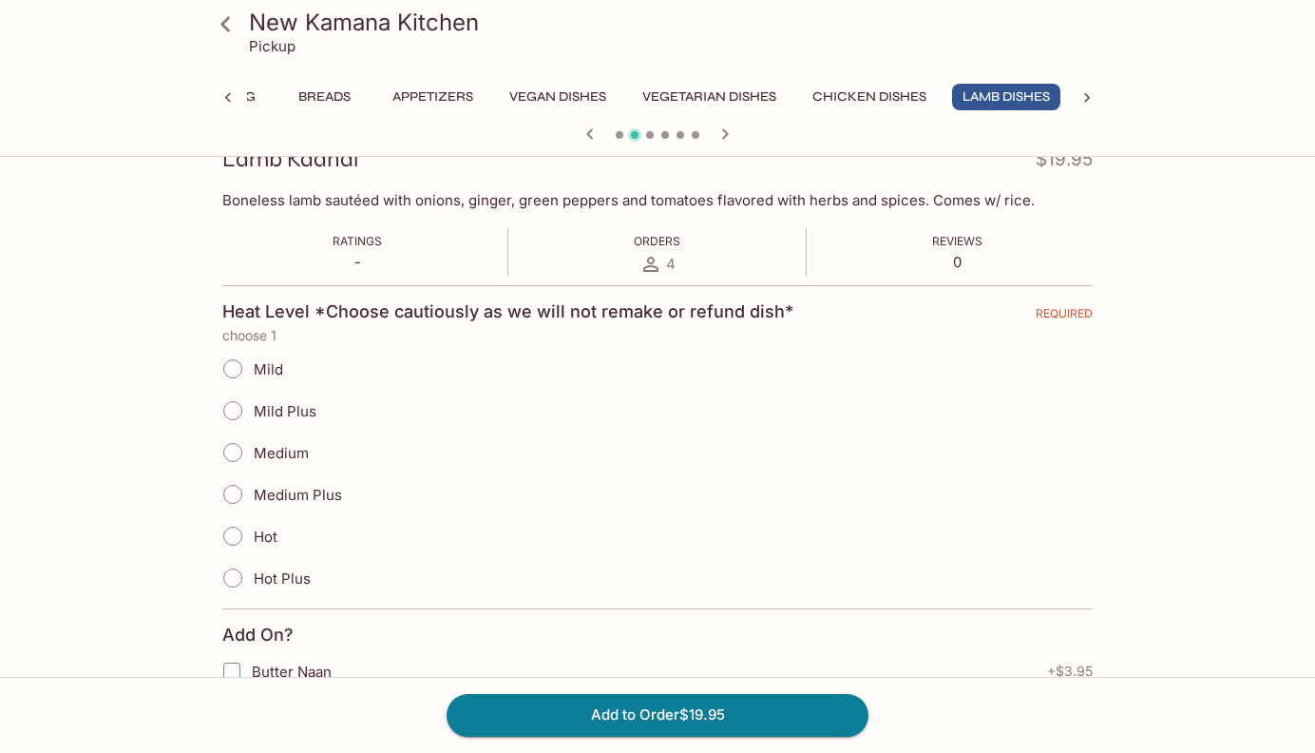
scroll to position [297, 0]
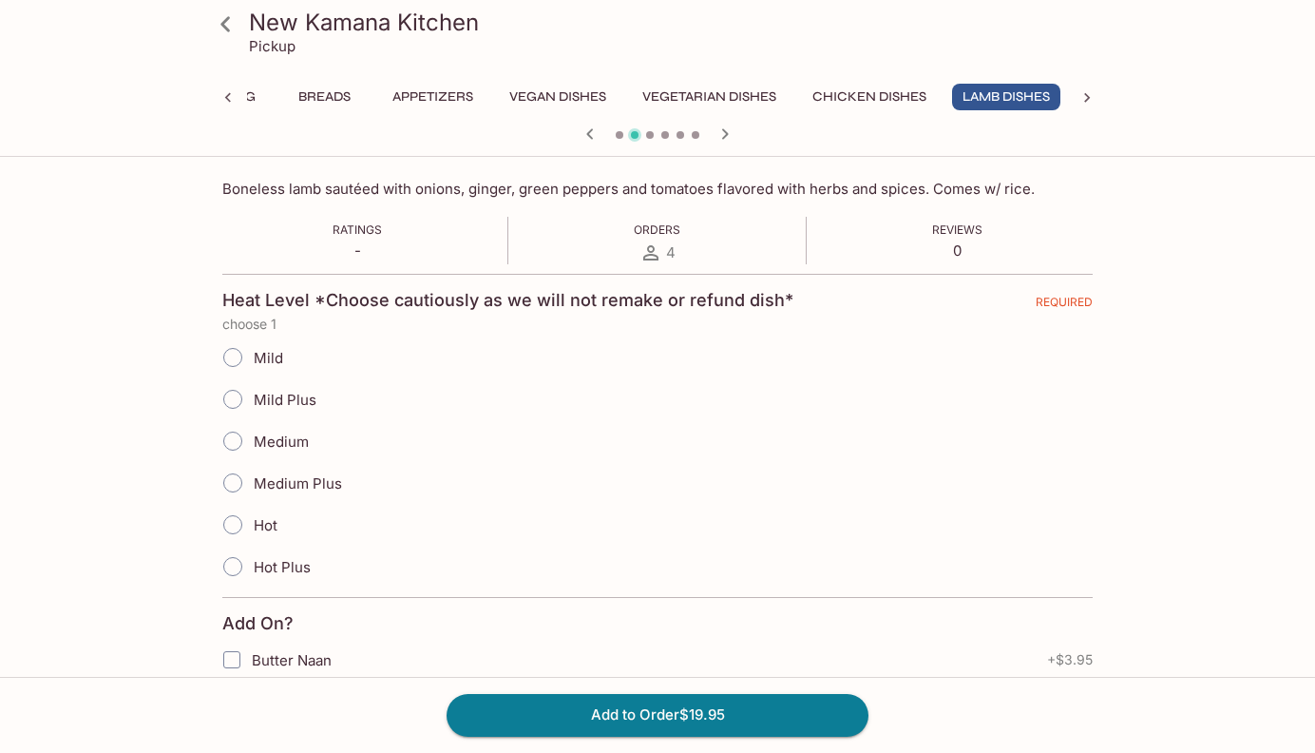
click at [286, 438] on span "Medium" at bounding box center [281, 441] width 55 height 18
click at [253, 438] on input "Medium" at bounding box center [233, 441] width 40 height 40
radio input "true"
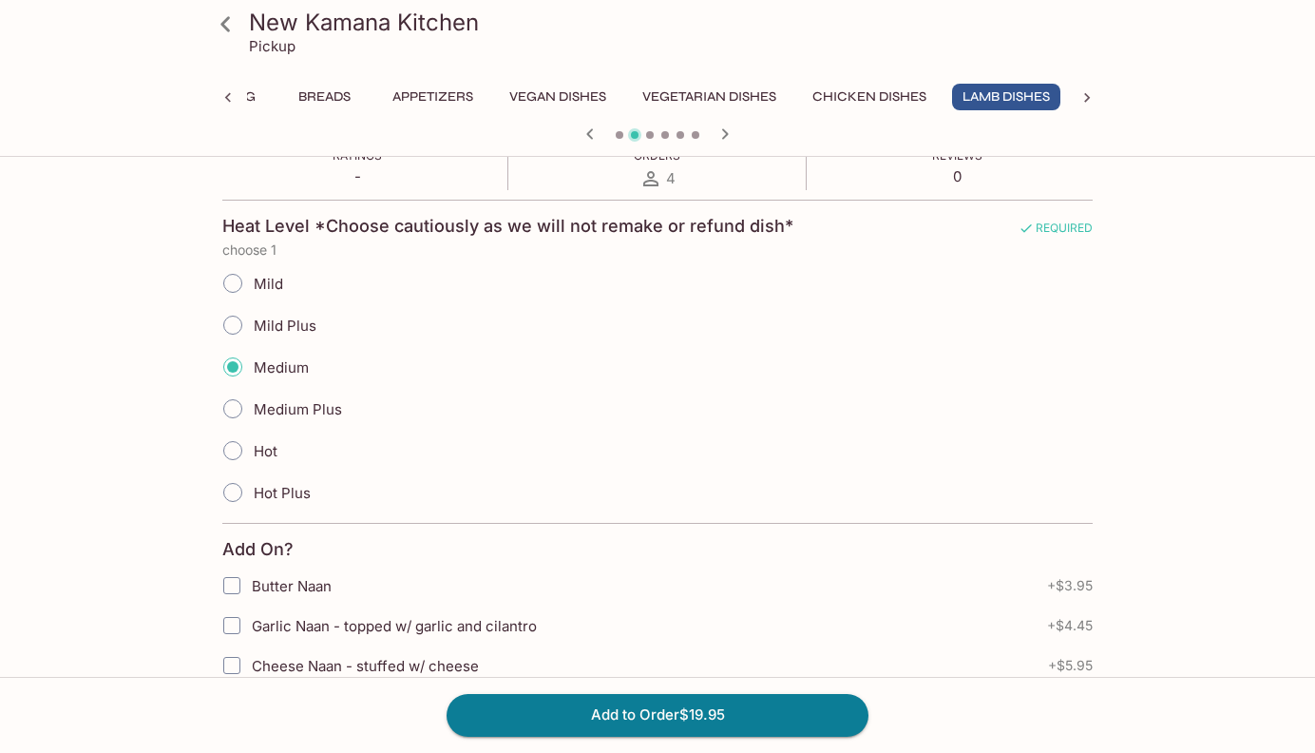
scroll to position [369, 0]
click at [298, 326] on span "Mild Plus" at bounding box center [285, 327] width 63 height 18
click at [253, 326] on input "Mild Plus" at bounding box center [233, 327] width 40 height 40
radio input "true"
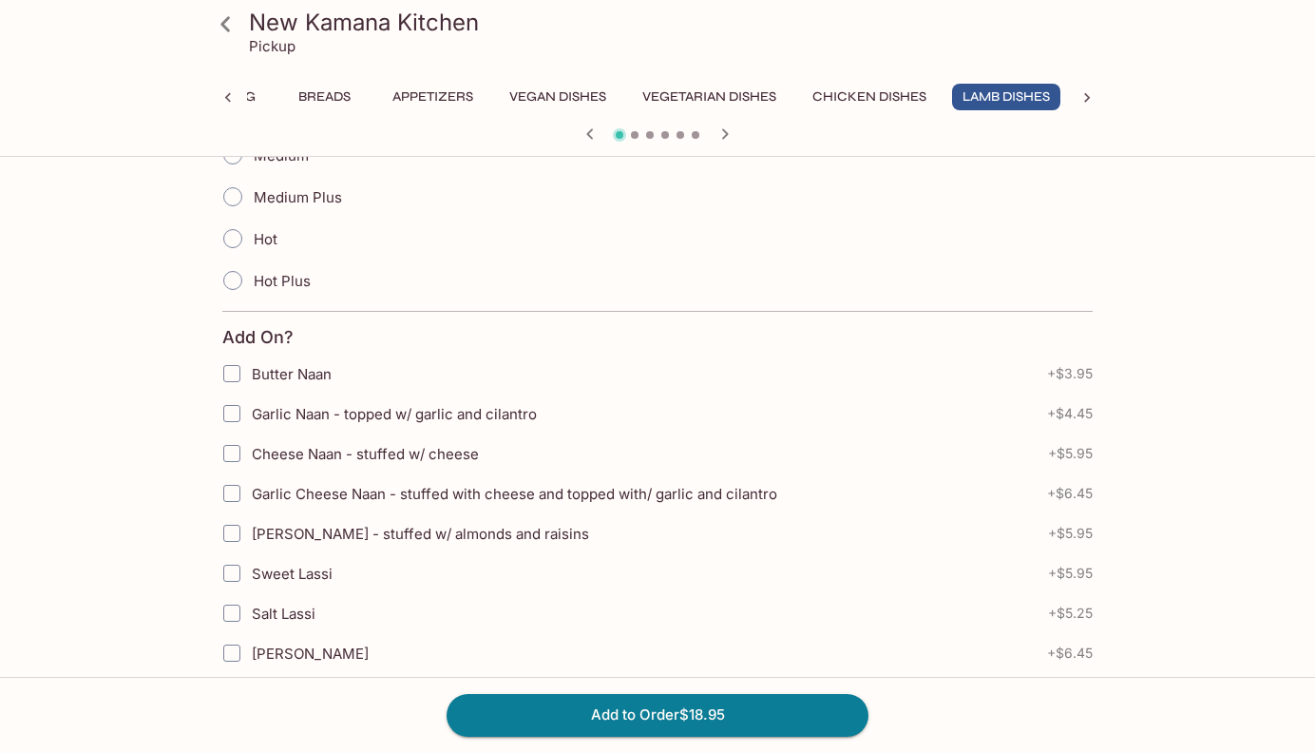
scroll to position [588, 0]
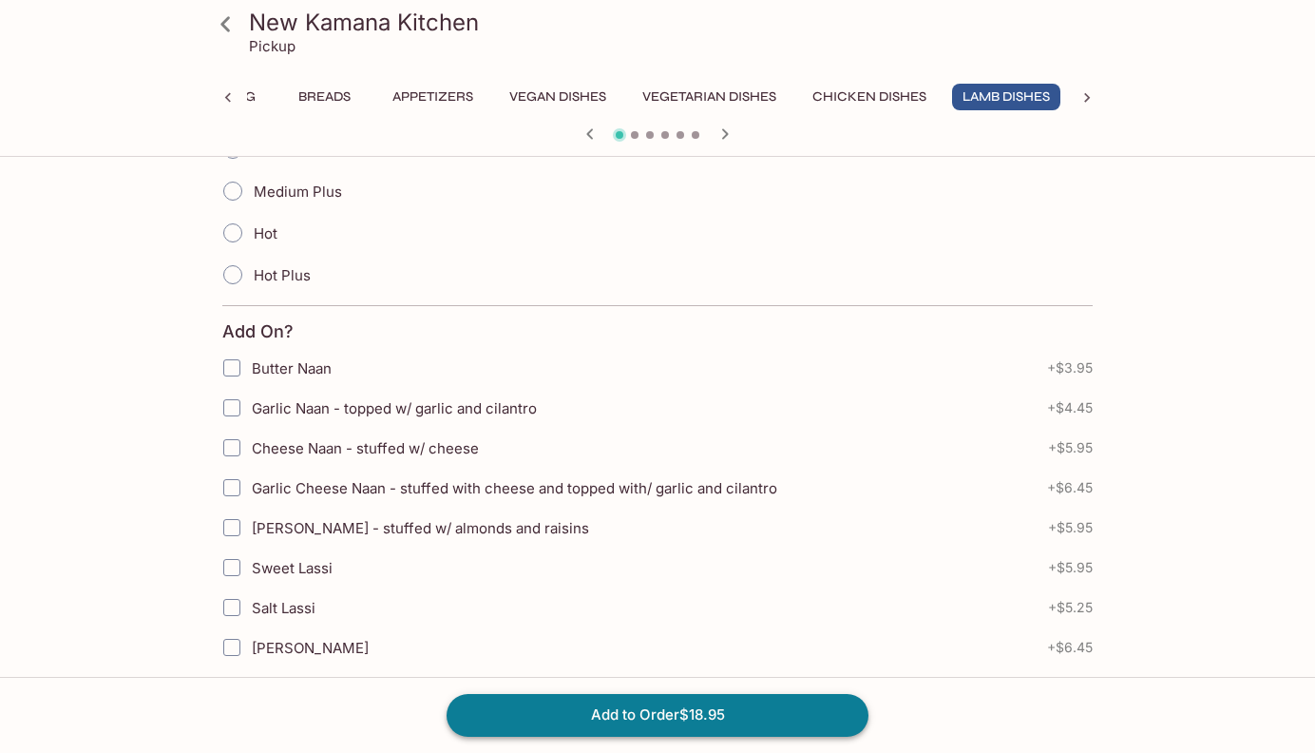
click at [477, 720] on button "Add to Order $18.95" at bounding box center [658, 715] width 422 height 42
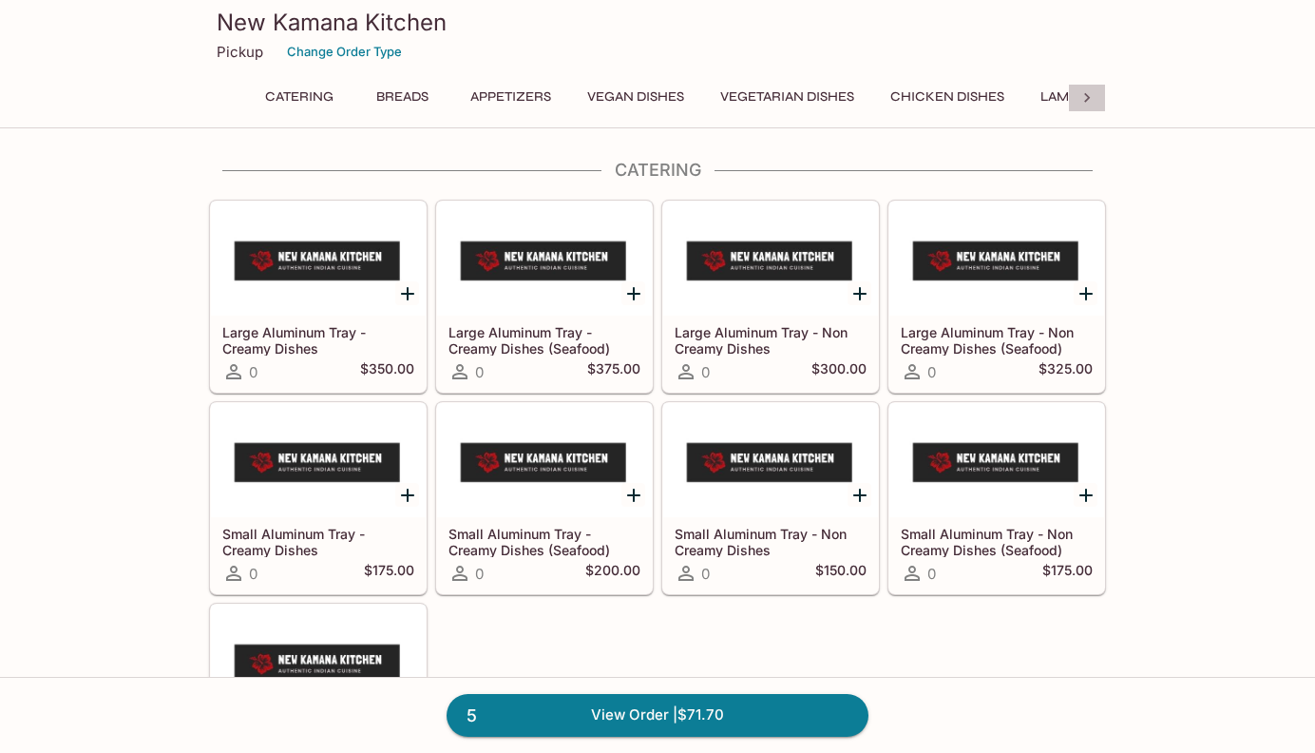
click at [1087, 100] on icon at bounding box center [1088, 98] width 6 height 10
click at [419, 102] on button "Tandoori" at bounding box center [410, 97] width 90 height 27
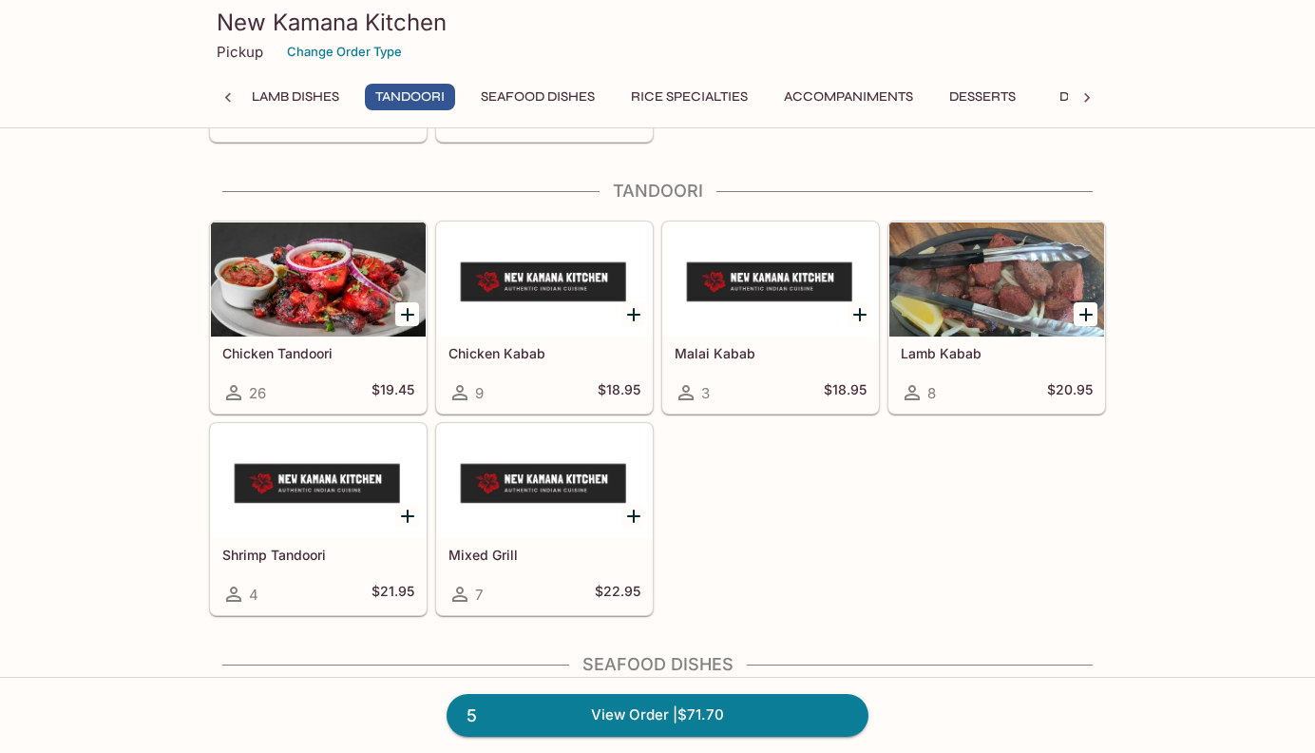
scroll to position [4319, 0]
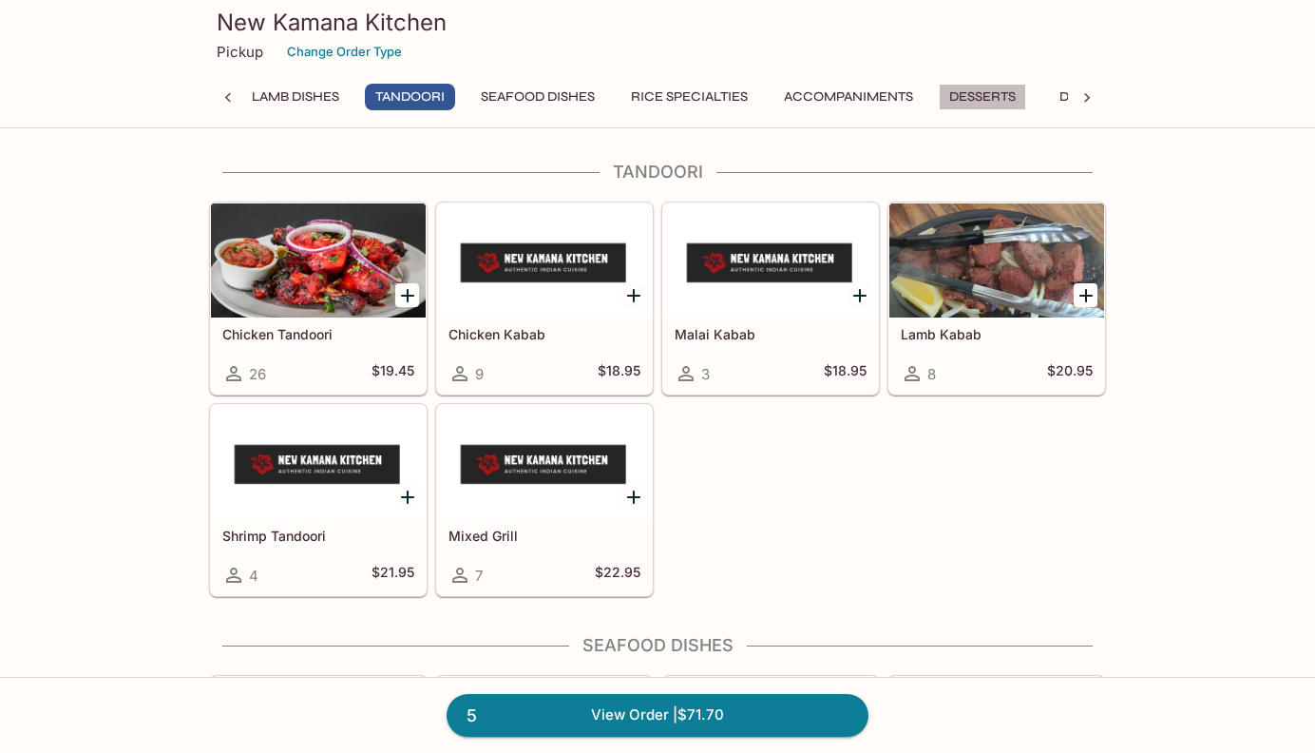
click at [1027, 94] on button "Desserts" at bounding box center [982, 97] width 87 height 27
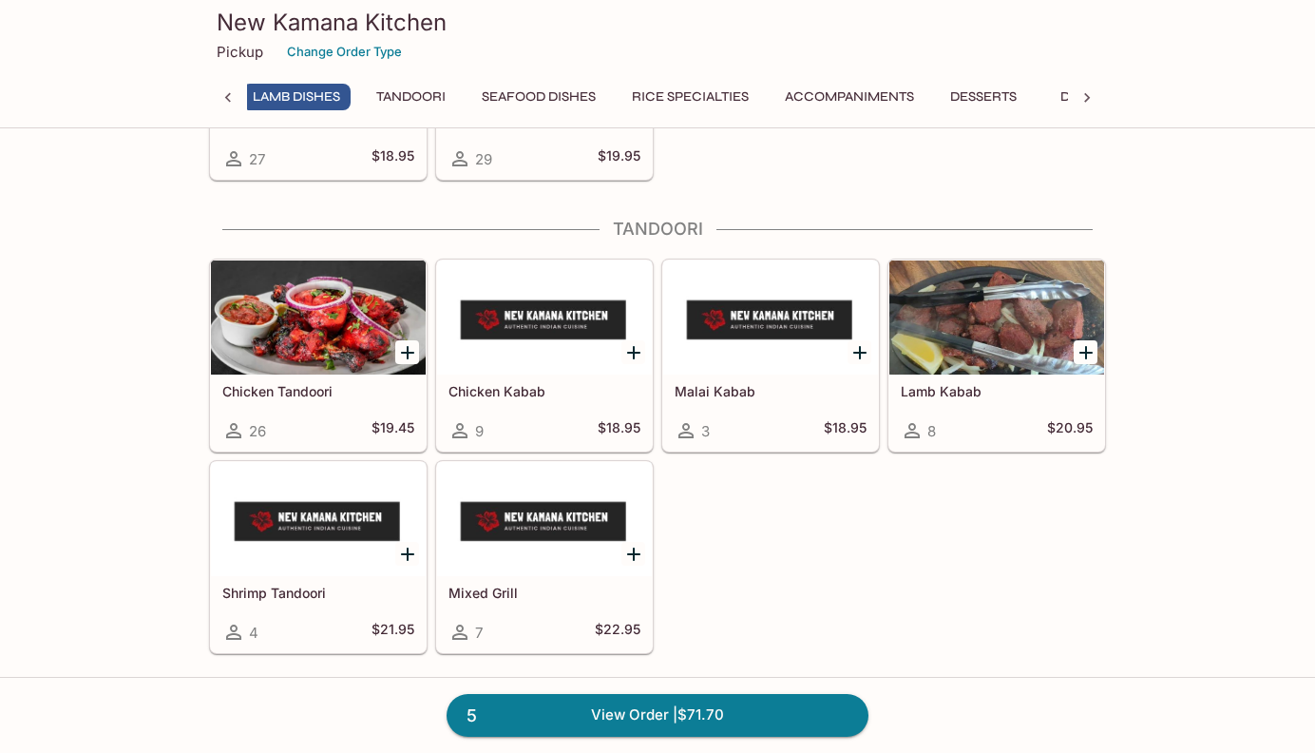
scroll to position [4228, 0]
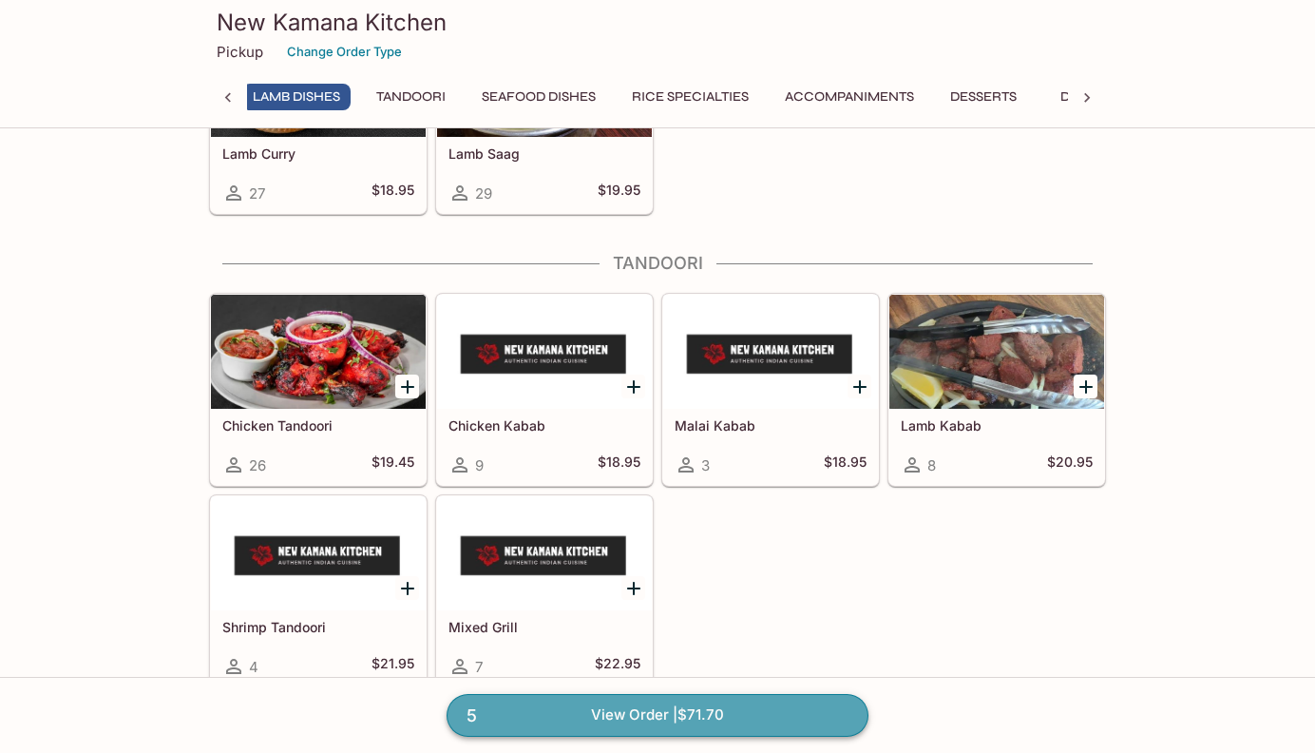
click at [679, 712] on link "5 View Order | $71.70" at bounding box center [658, 715] width 422 height 42
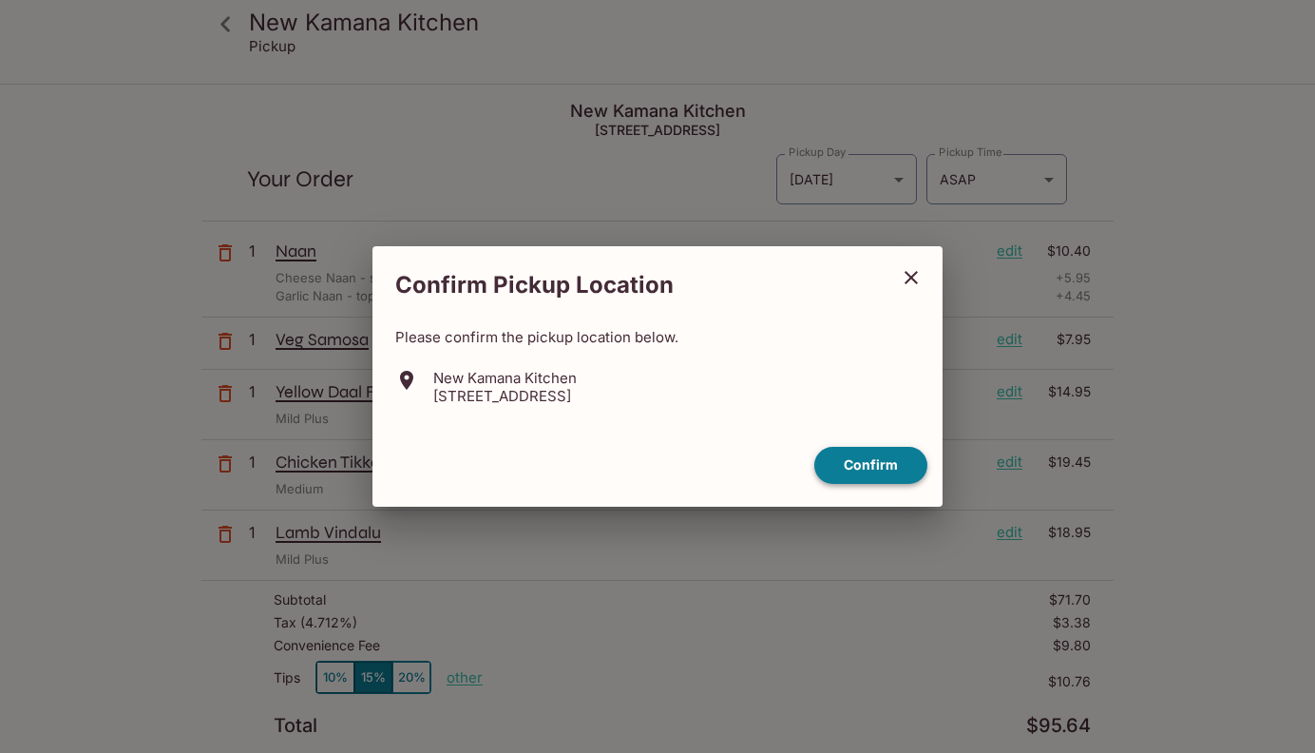
click at [869, 464] on button "Confirm" at bounding box center [871, 465] width 113 height 37
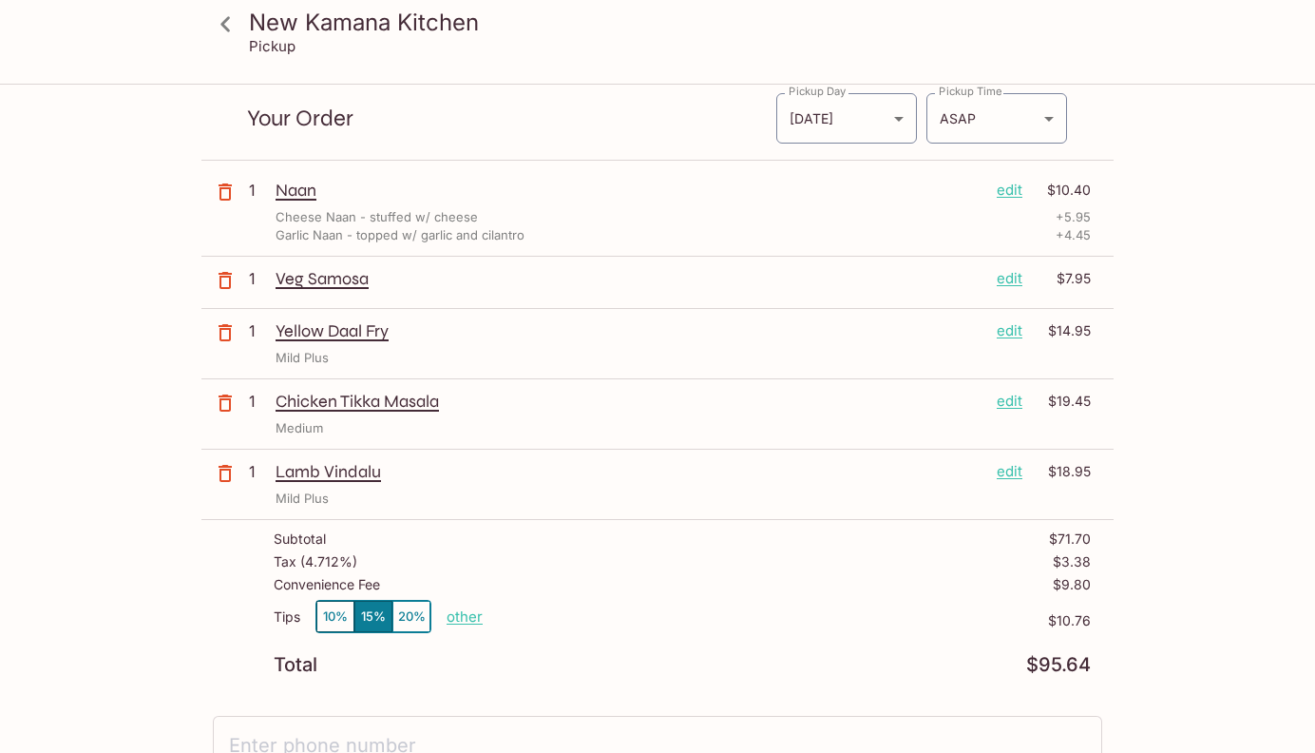
scroll to position [57, 0]
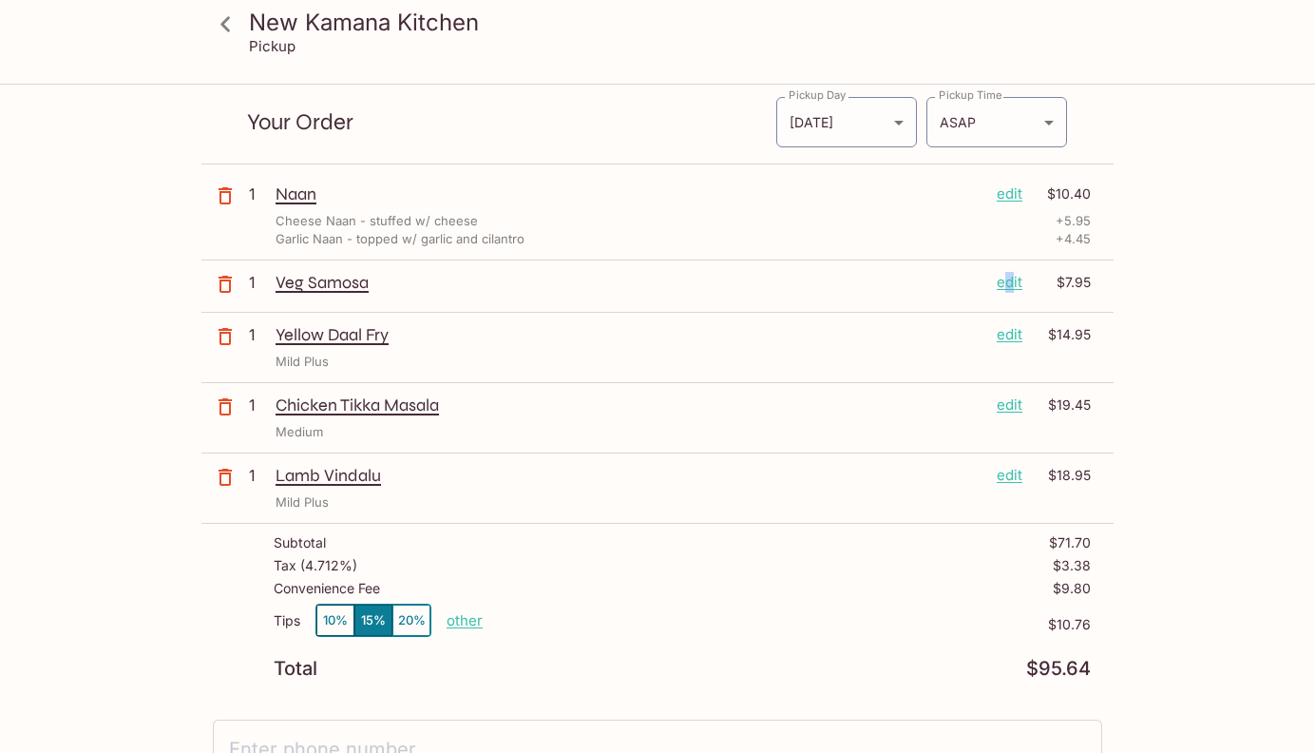
click at [1010, 282] on p "edit" at bounding box center [1010, 282] width 26 height 21
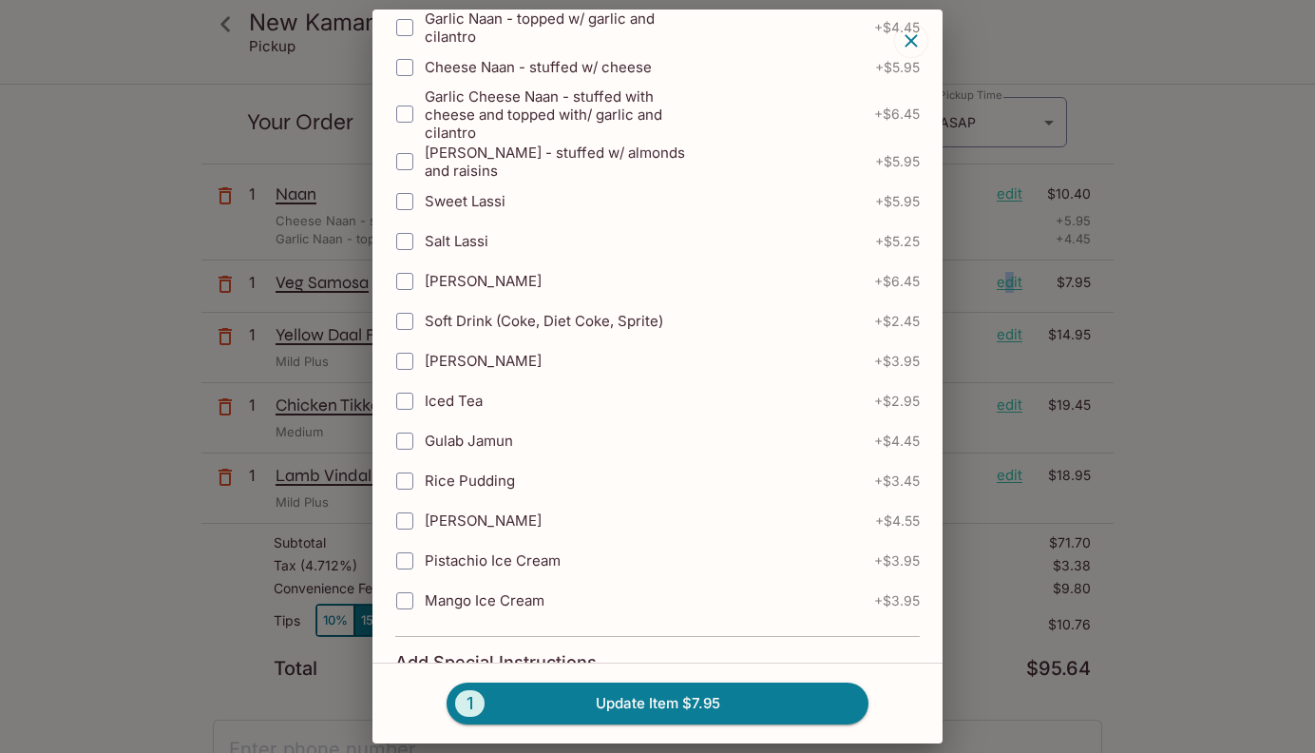
scroll to position [530, 0]
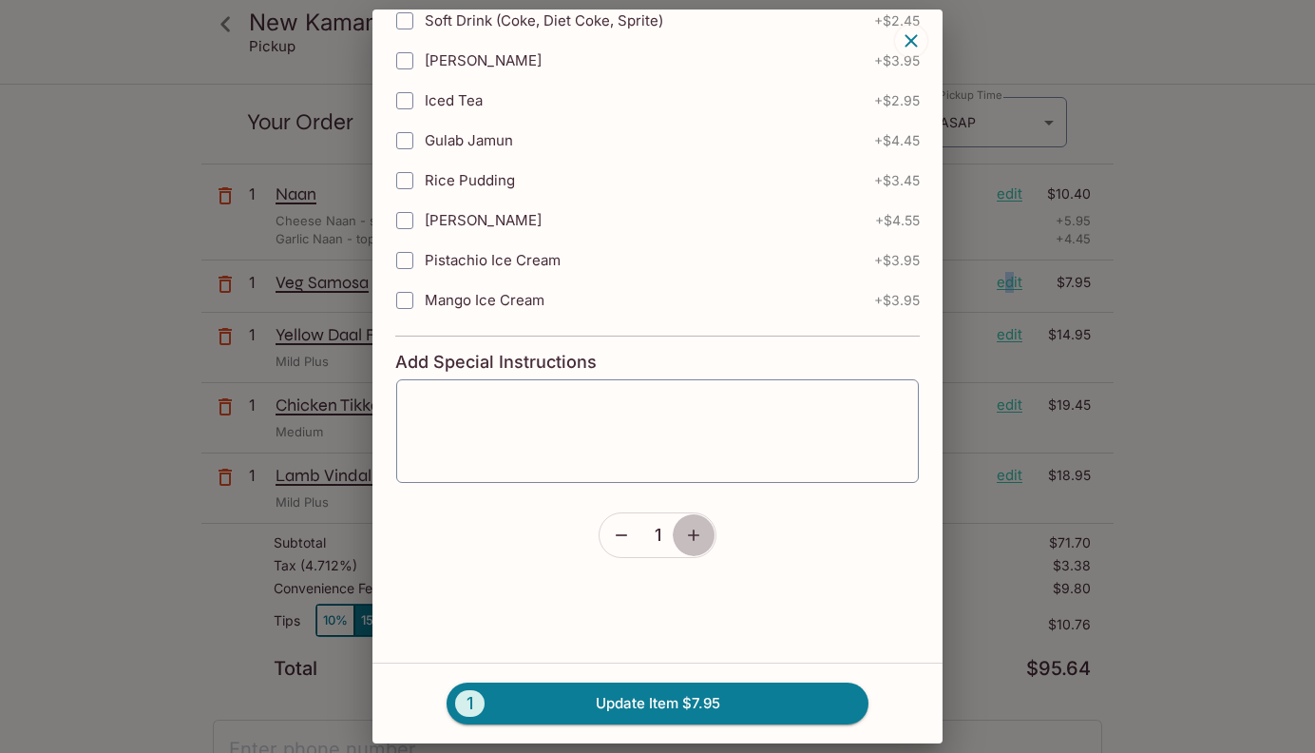
click at [690, 539] on icon "button" at bounding box center [693, 535] width 19 height 19
click at [682, 702] on button "2 Update Item $15.90" at bounding box center [658, 703] width 422 height 42
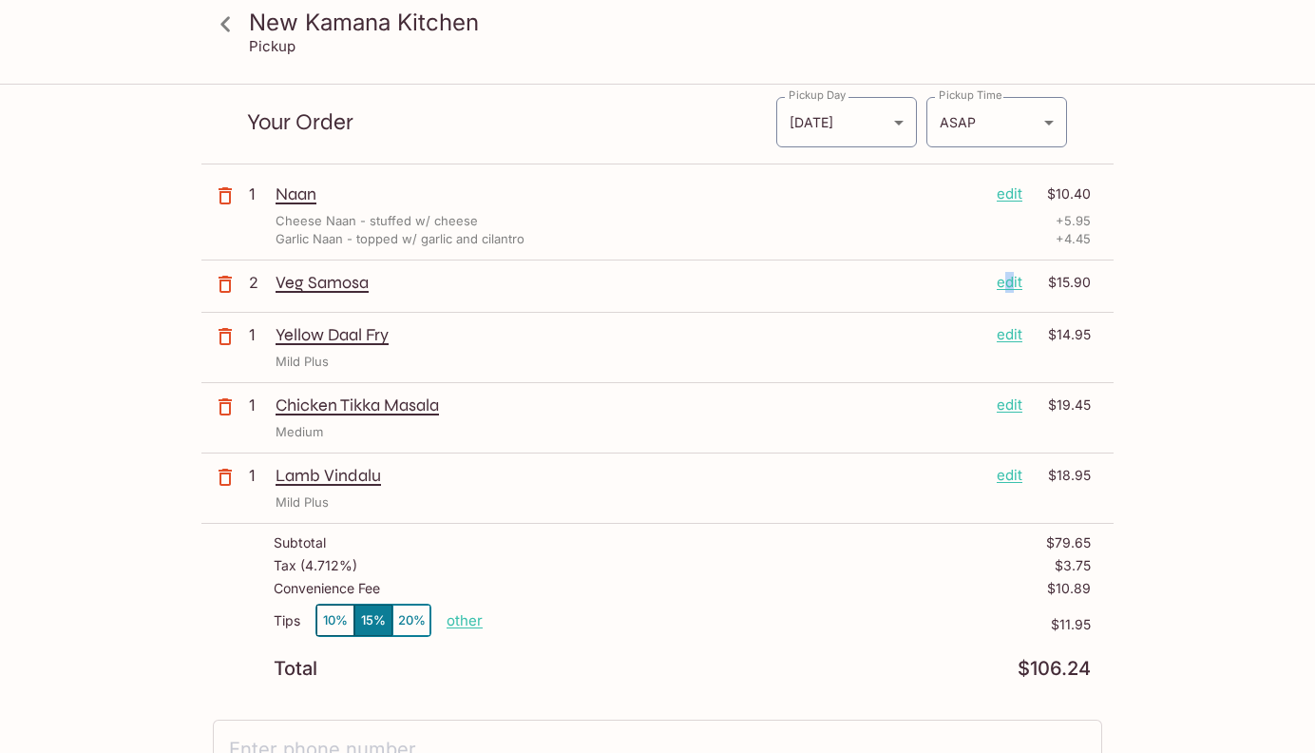
click at [465, 625] on p "other" at bounding box center [465, 620] width 36 height 18
drag, startPoint x: 587, startPoint y: 622, endPoint x: 516, endPoint y: 618, distance: 71.4
click at [516, 618] on div "Done 11.95" at bounding box center [530, 620] width 166 height 31
type input "0.00"
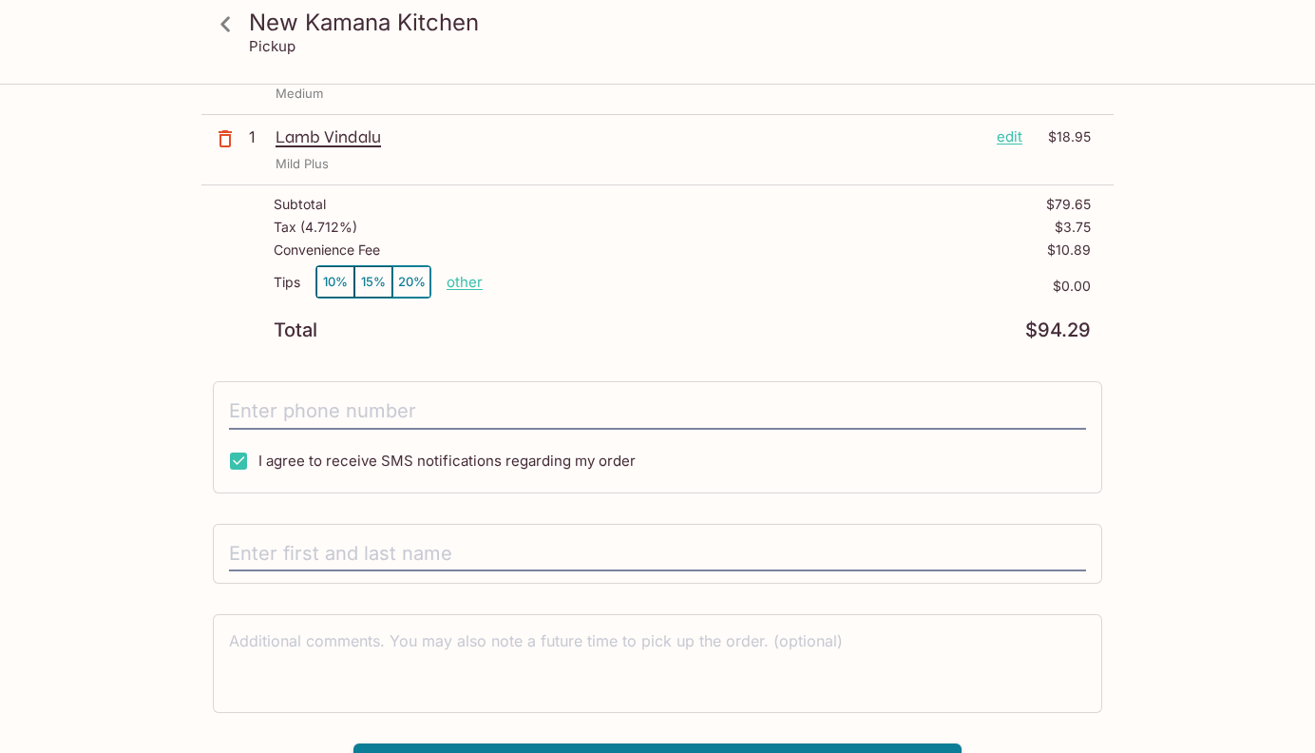
scroll to position [433, 0]
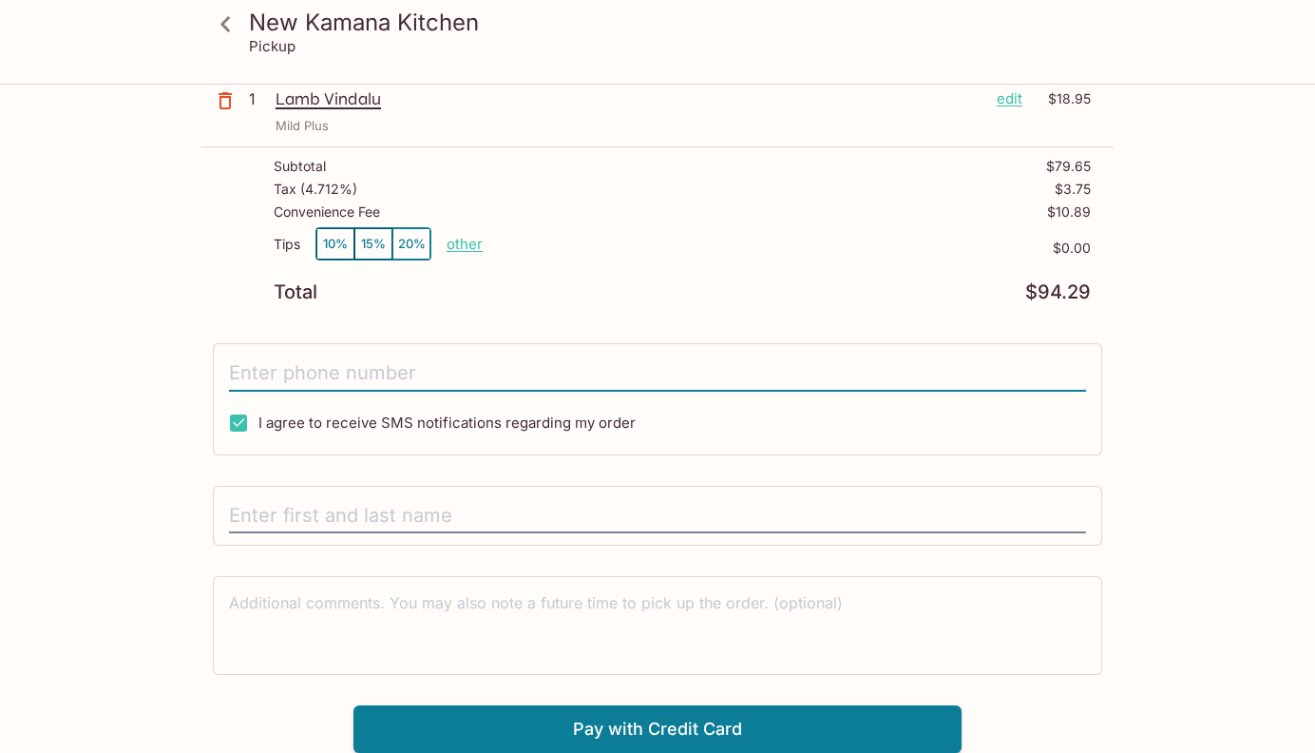
click at [470, 383] on input "tel" at bounding box center [657, 373] width 857 height 36
type input "[PHONE_NUMBER]"
click at [521, 521] on input "text" at bounding box center [657, 516] width 857 height 36
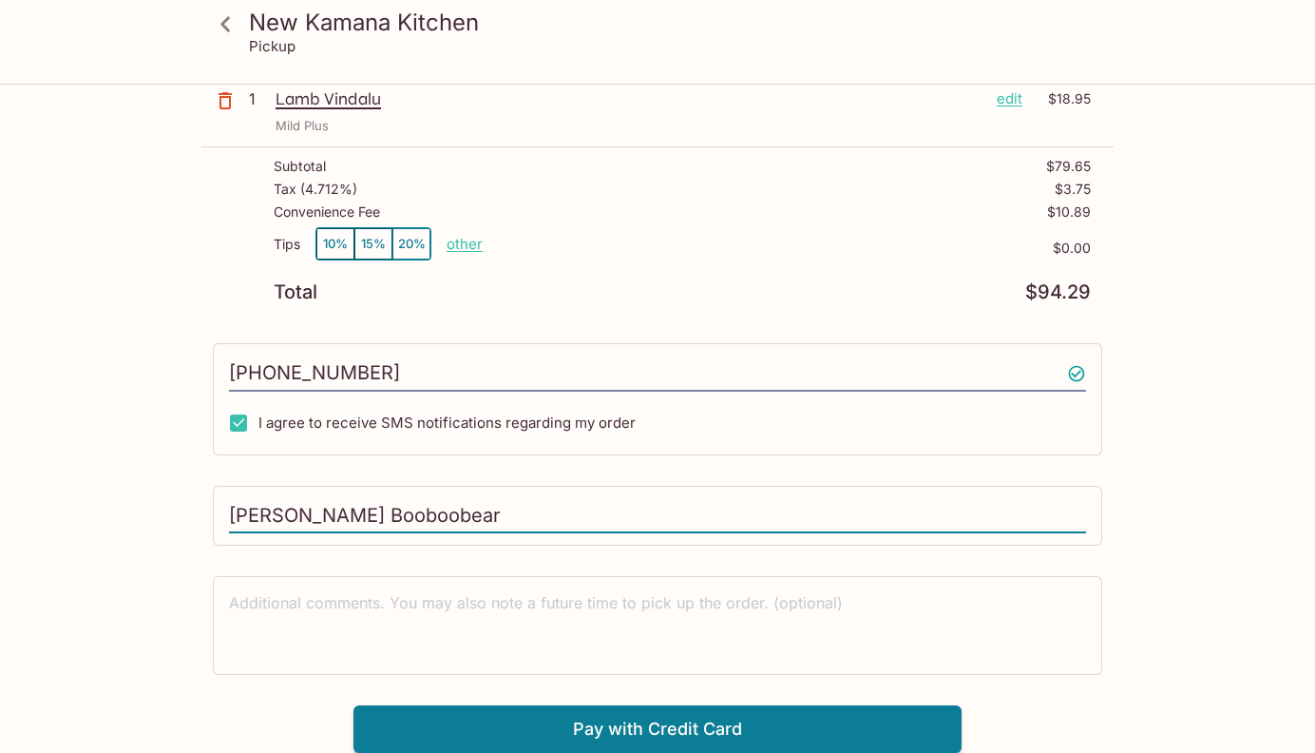
type input "[PERSON_NAME] Booboobear"
click at [196, 690] on div "New Kamana Kitchen Pickup New Kamana Kitchen [STREET_ADDRESS] Your Order Pickup…" at bounding box center [657, 202] width 1217 height 1101
click at [534, 721] on button "Pay with Credit Card" at bounding box center [658, 729] width 608 height 48
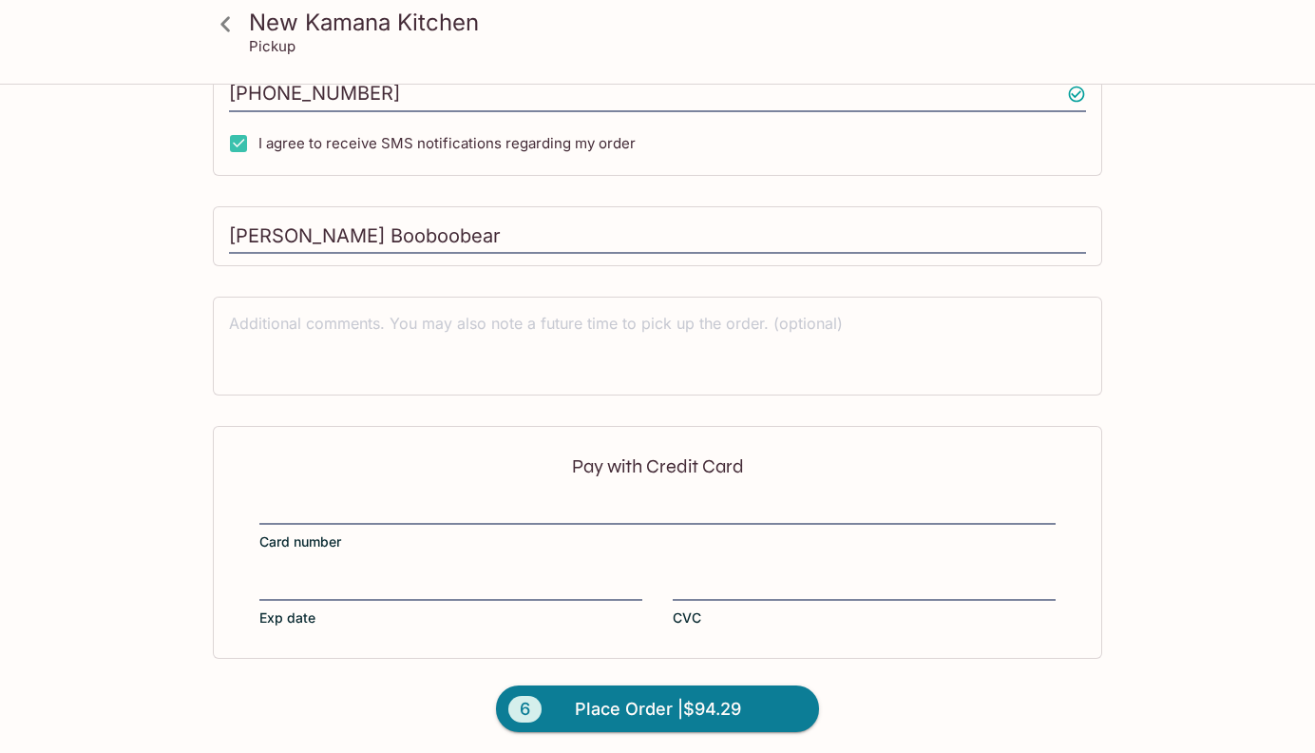
scroll to position [719, 0]
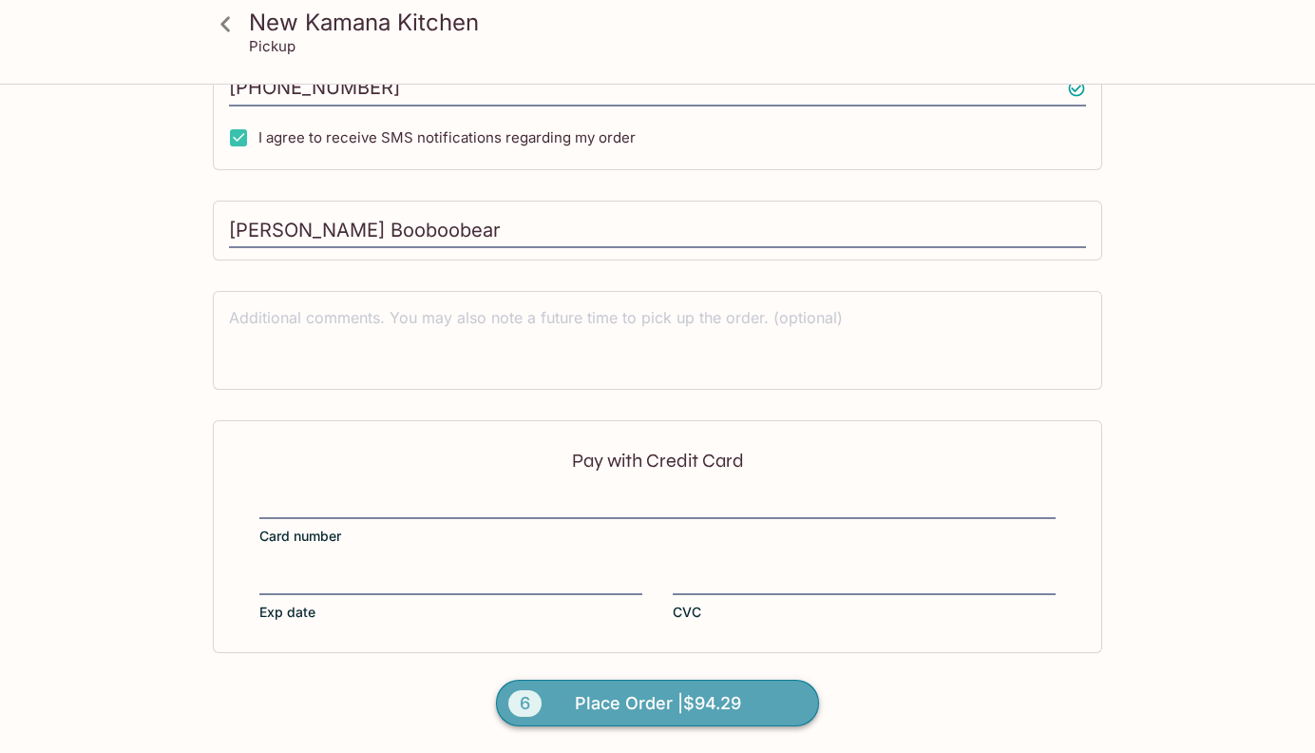
click at [707, 717] on span "Place Order | $94.29" at bounding box center [658, 703] width 166 height 30
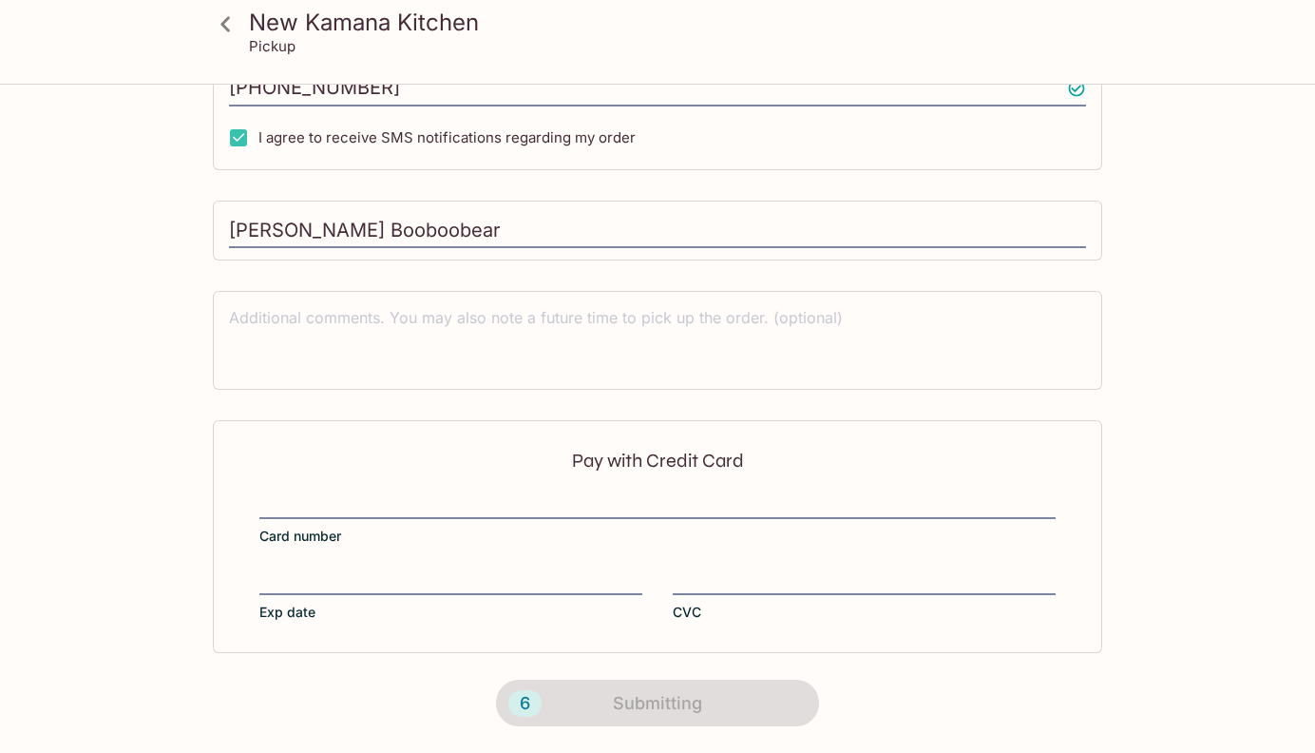
scroll to position [352, 0]
